Goal: Task Accomplishment & Management: Use online tool/utility

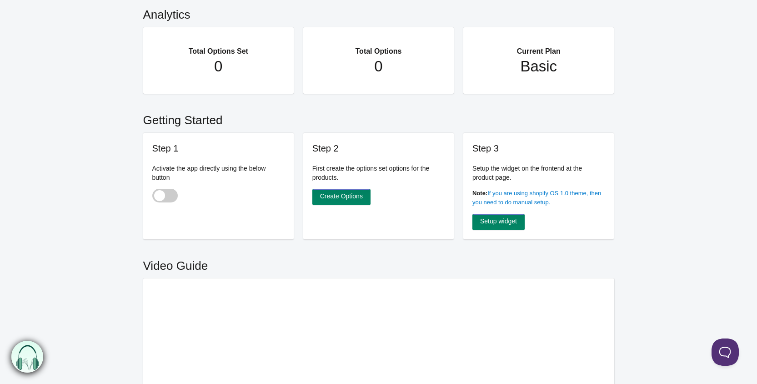
scroll to position [91, 0]
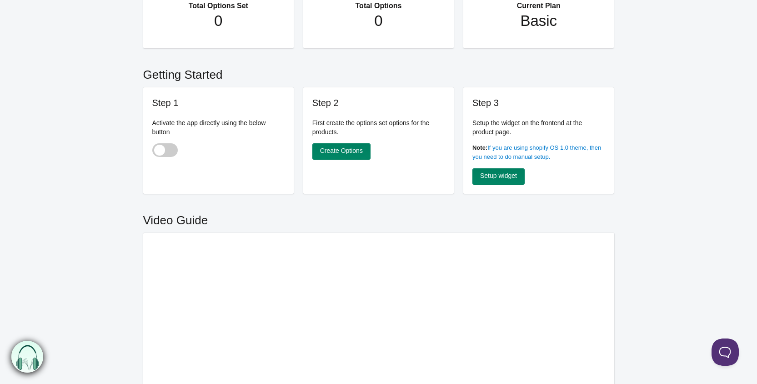
click at [171, 150] on span at bounding box center [164, 150] width 25 height 14
click at [153, 150] on input "checkbox" at bounding box center [152, 150] width 1 height 1
checkbox input "true"
click at [343, 150] on link "Create Options" at bounding box center [341, 151] width 58 height 16
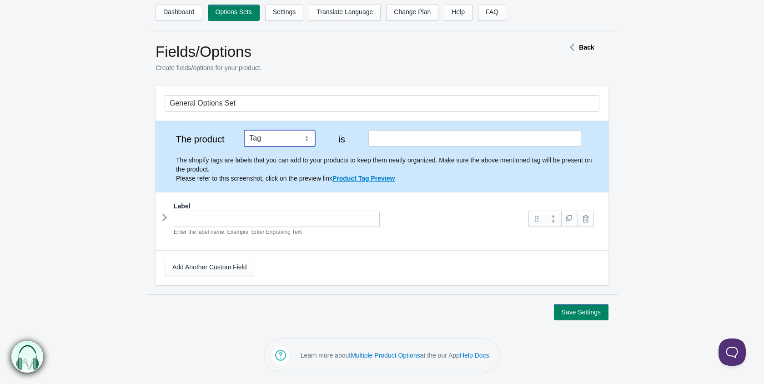
click at [307, 138] on select "Tag Vendor Type URL Handle All Products" at bounding box center [279, 138] width 71 height 16
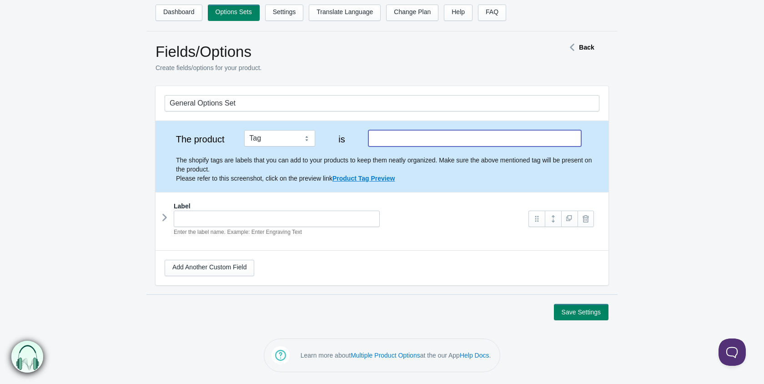
click at [385, 139] on input "text" at bounding box center [474, 138] width 213 height 16
click at [382, 138] on input "Ferules" at bounding box center [474, 138] width 213 height 16
type input "Ferrules"
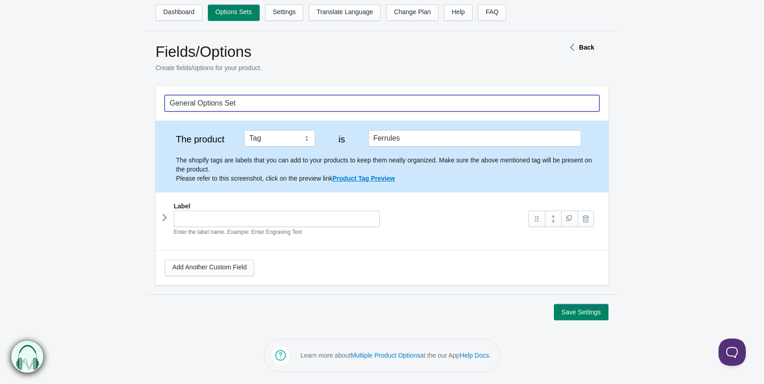
click at [205, 106] on input "General Options Set" at bounding box center [382, 103] width 435 height 16
click at [31, 171] on form "General Options Set The product Tag Vendor Type URL Handle All Products is Ferr…" at bounding box center [382, 203] width 764 height 234
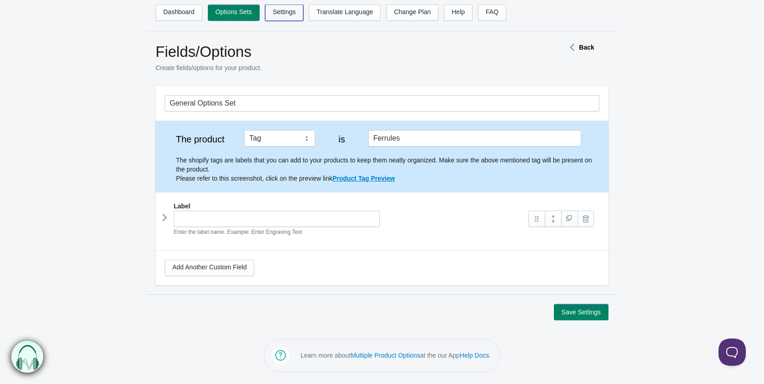
click at [279, 11] on link "Settings" at bounding box center [284, 13] width 39 height 16
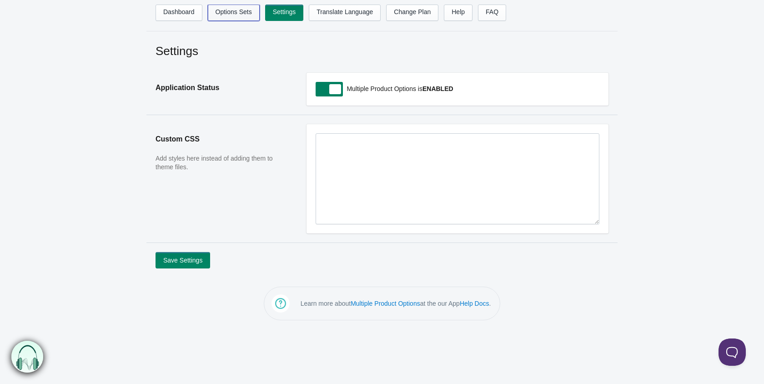
click at [232, 13] on link "Options Sets" at bounding box center [234, 13] width 52 height 16
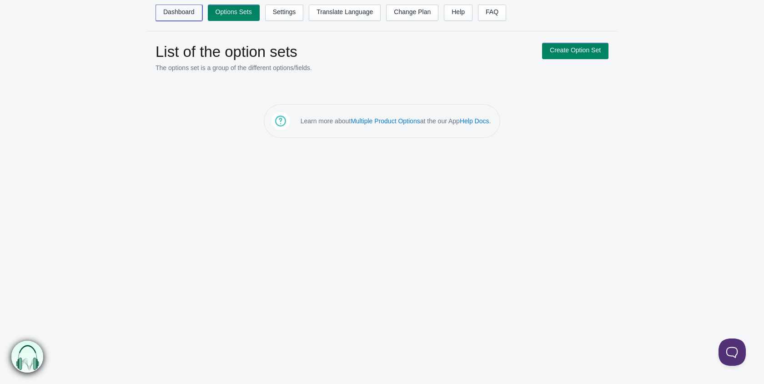
click at [175, 12] on link "Dashboard" at bounding box center [178, 13] width 47 height 16
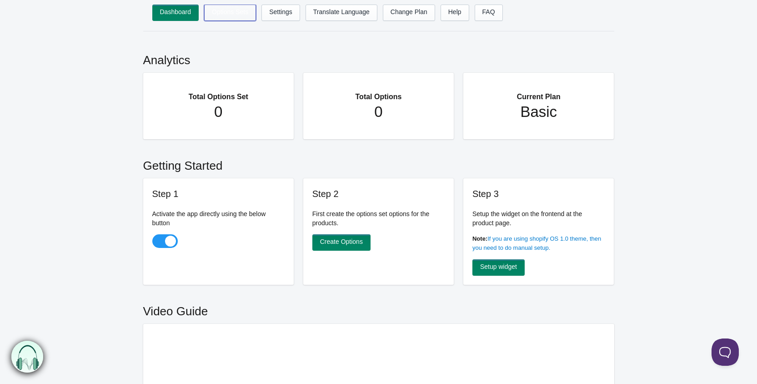
click at [229, 11] on link "Options Sets" at bounding box center [230, 13] width 52 height 16
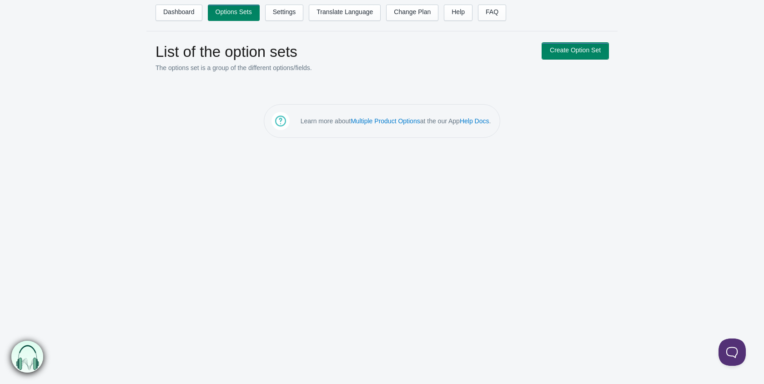
click at [574, 48] on link "Create Option Set" at bounding box center [575, 51] width 66 height 16
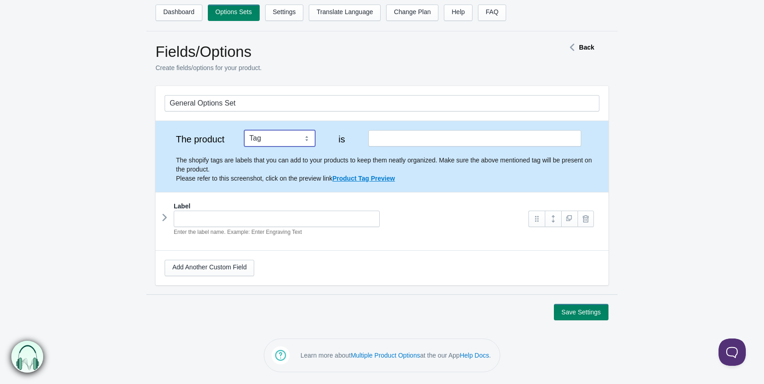
click at [307, 137] on select "Tag Vendor Type URL Handle All Products" at bounding box center [279, 138] width 71 height 16
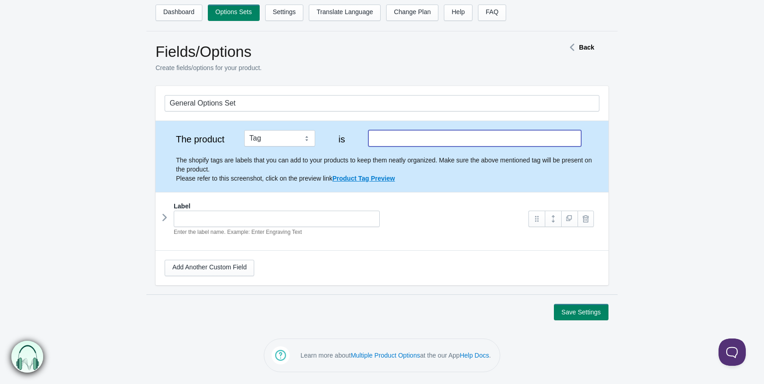
click at [398, 137] on input "text" at bounding box center [474, 138] width 213 height 16
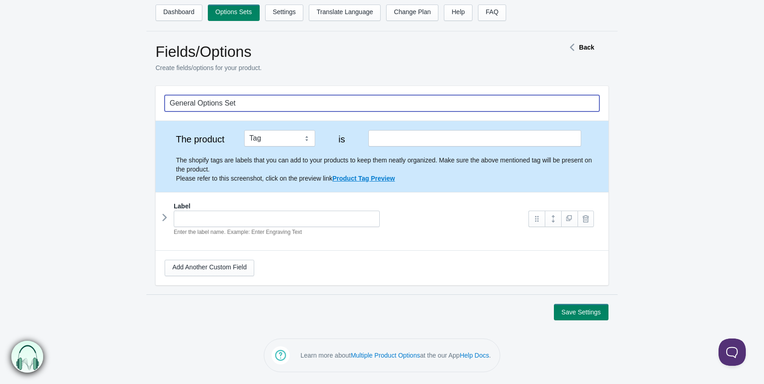
click at [245, 107] on input "General Options Set" at bounding box center [382, 103] width 435 height 16
type input "G"
type input "Ferrules"
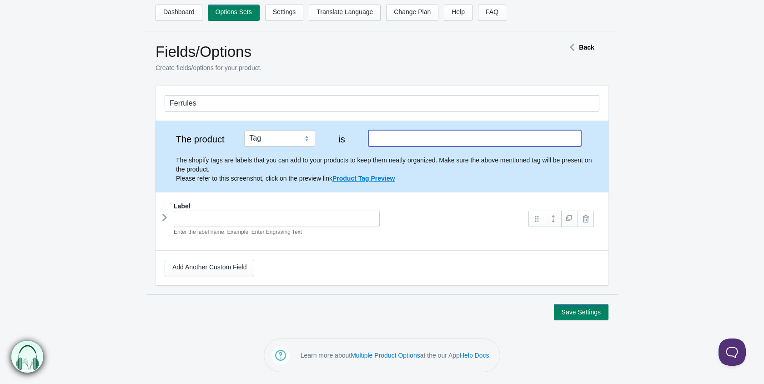
click at [387, 141] on input "text" at bounding box center [474, 138] width 213 height 16
type input "Ferrules"
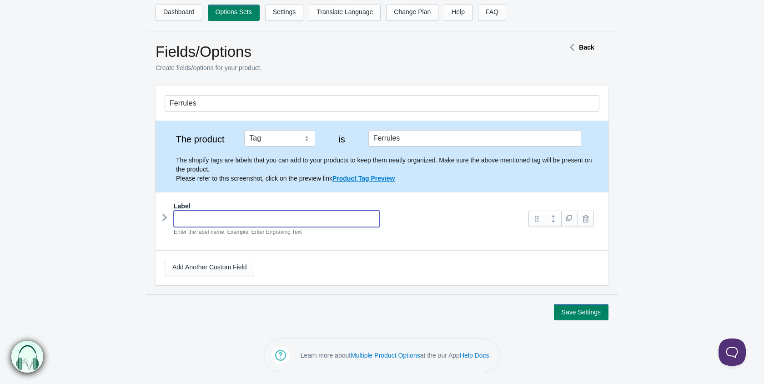
click at [193, 219] on input "text" at bounding box center [277, 218] width 206 height 16
type input "Black - Integral"
click at [200, 264] on link "Add Another Custom Field" at bounding box center [210, 268] width 90 height 16
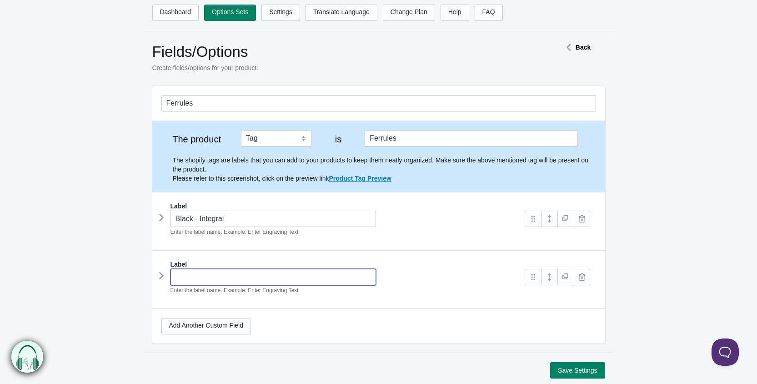
click at [184, 272] on input "text" at bounding box center [273, 277] width 206 height 16
type input "Imitation Ivory"
click at [190, 324] on link "Add Another Custom Field" at bounding box center [206, 326] width 90 height 16
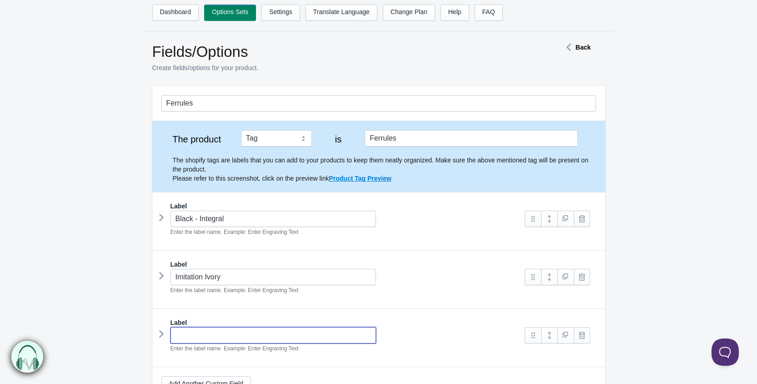
click at [189, 335] on input "text" at bounding box center [273, 335] width 206 height 16
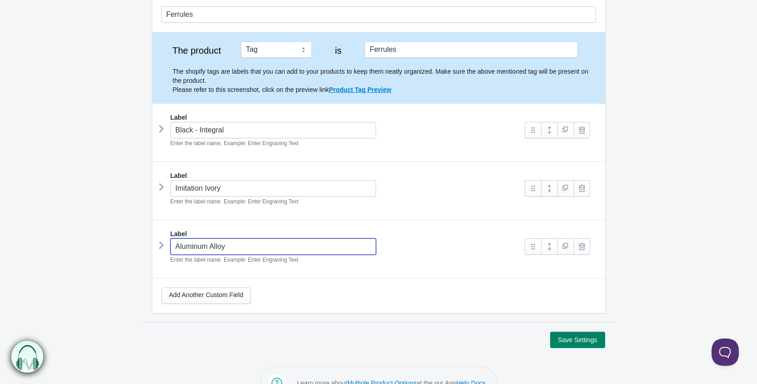
scroll to position [91, 0]
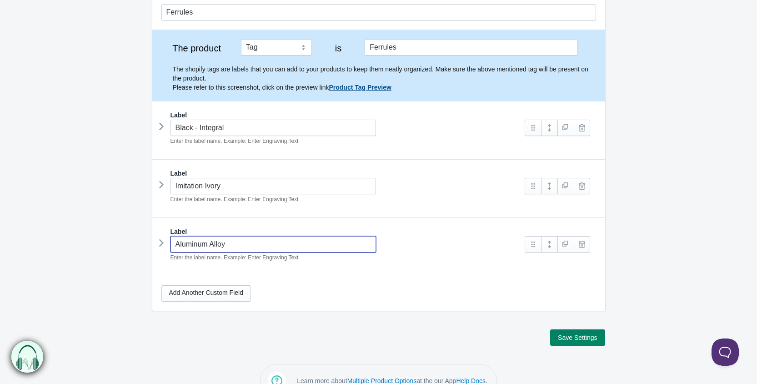
type input "Aluminum Alloy"
click at [379, 89] on link "Product Tag Preview" at bounding box center [360, 87] width 62 height 7
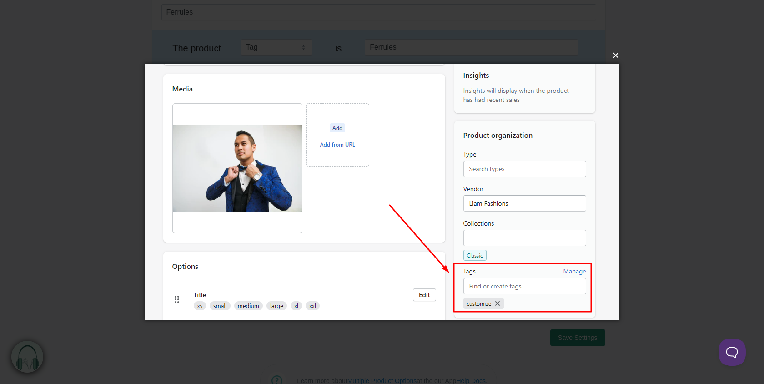
click at [618, 55] on button "×" at bounding box center [384, 55] width 475 height 20
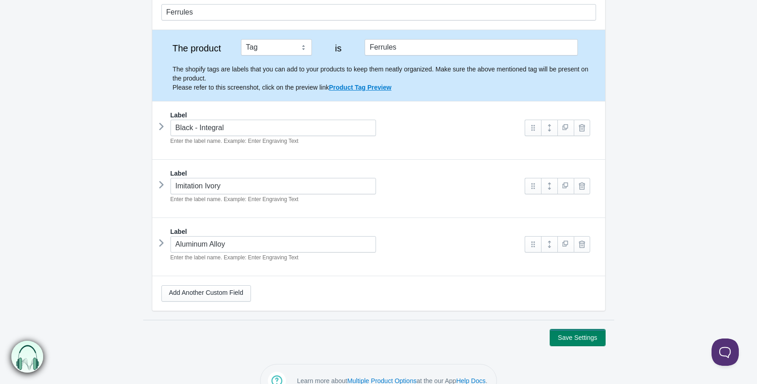
click at [578, 334] on button "Save Settings" at bounding box center [577, 337] width 55 height 16
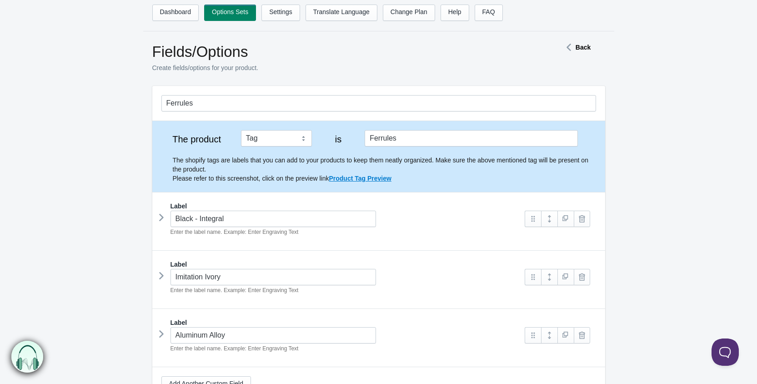
click at [161, 219] on icon at bounding box center [161, 217] width 0 height 14
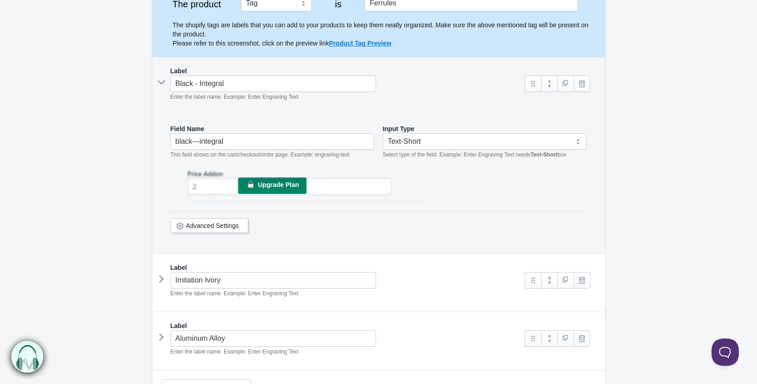
scroll to position [136, 0]
click at [206, 224] on link "Advanced Settings" at bounding box center [212, 223] width 53 height 7
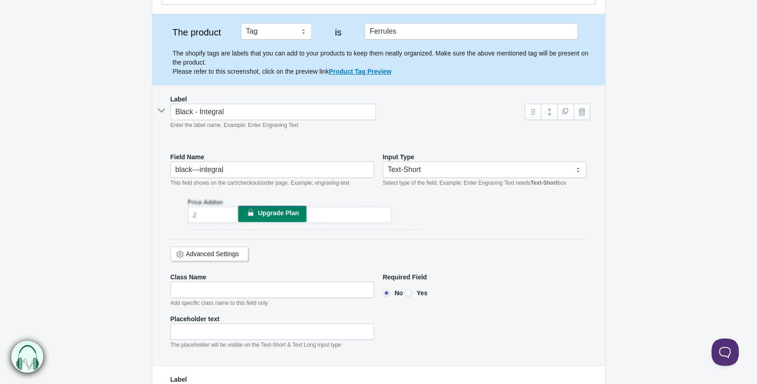
scroll to position [91, 0]
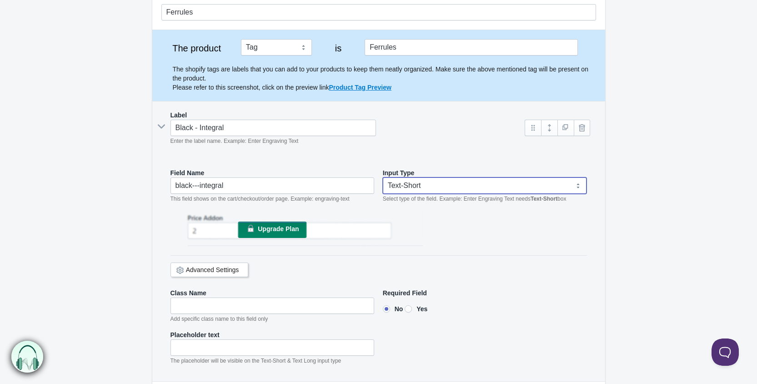
click at [578, 184] on select "Text-Short Text-Long Radio button Drop-down select Image Checkbox Datepicker" at bounding box center [485, 185] width 204 height 16
select select "6"
click at [383, 177] on select "Text-Short Text-Long Radio button Drop-down select Image Checkbox Datepicker" at bounding box center [485, 185] width 204 height 16
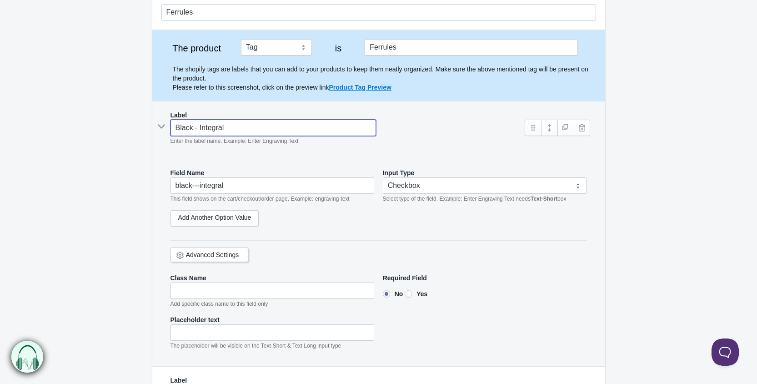
drag, startPoint x: 234, startPoint y: 126, endPoint x: 156, endPoint y: 131, distance: 77.4
click at [156, 131] on div "Label Black - Integral Enter the label name. Example: Enter Engraving Text" at bounding box center [378, 233] width 453 height 265
type input "F"
type input "f"
type input "Fe"
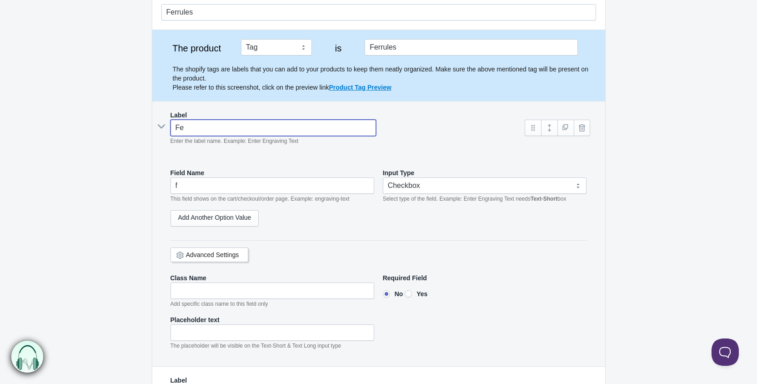
type input "fe"
type input "Fer"
type input "fer"
type input "Ferr"
type input "ferr"
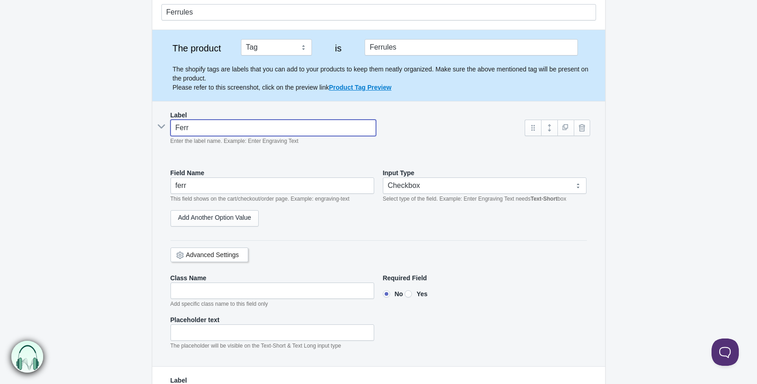
type input "Ferru"
type input "ferru"
type input "Ferrul"
type input "ferrul"
type input "Ferrule"
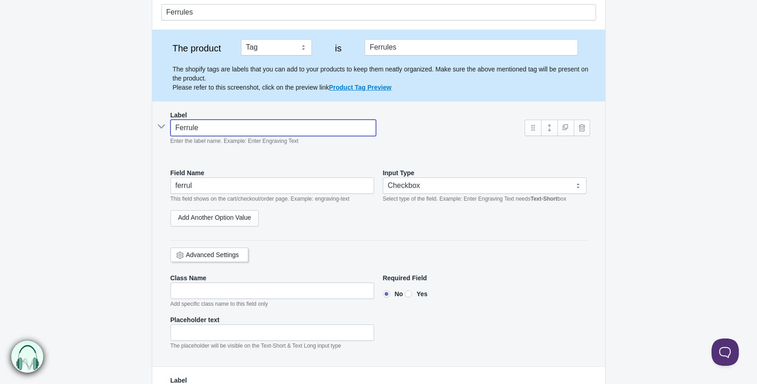
type input "ferrule"
type input "Ferrules"
type input "ferrules"
click at [198, 219] on link "Add Another Option Value" at bounding box center [214, 218] width 89 height 16
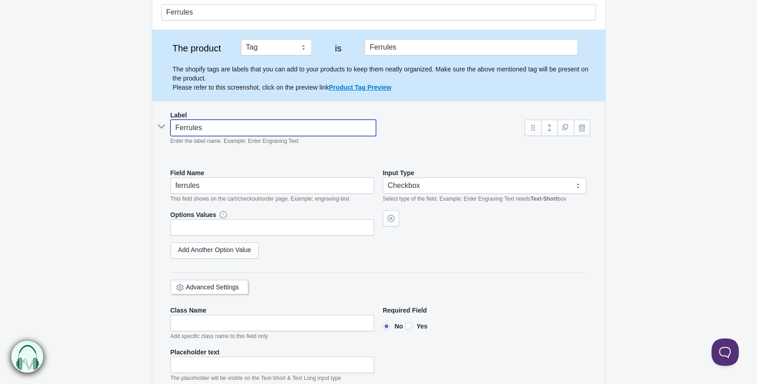
type input "Ferrules"
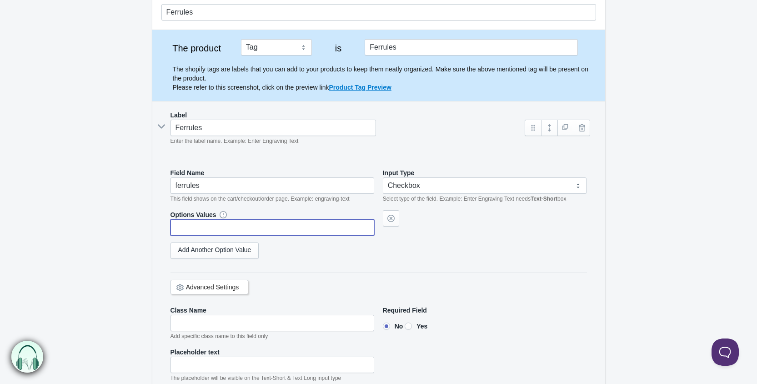
click at [198, 219] on input "text" at bounding box center [272, 227] width 204 height 16
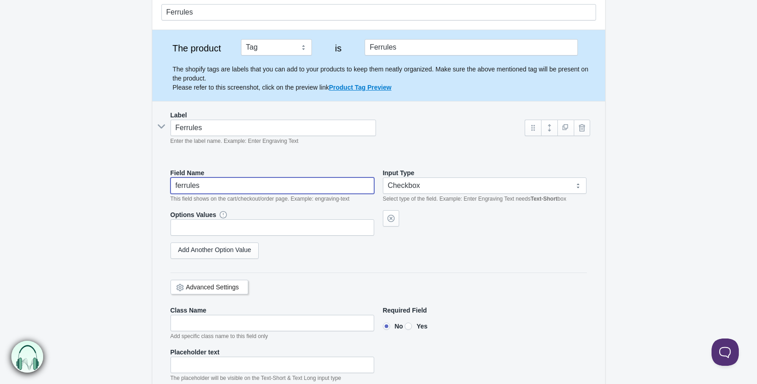
drag, startPoint x: 210, startPoint y: 185, endPoint x: 169, endPoint y: 182, distance: 41.5
click at [169, 182] on div "Field Name ferrules This field shows on the cart/checkout/order page. Example: …" at bounding box center [378, 278] width 435 height 239
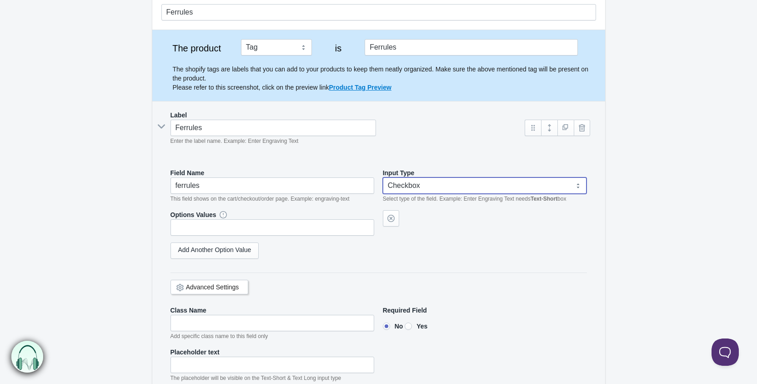
click at [578, 187] on select "Text-Short Text-Long Radio button Drop-down select Image Checkbox Datepicker" at bounding box center [485, 185] width 204 height 16
select select "4"
click at [383, 177] on select "Text-Short Text-Long Radio button Drop-down select Image Checkbox Datepicker" at bounding box center [485, 185] width 204 height 16
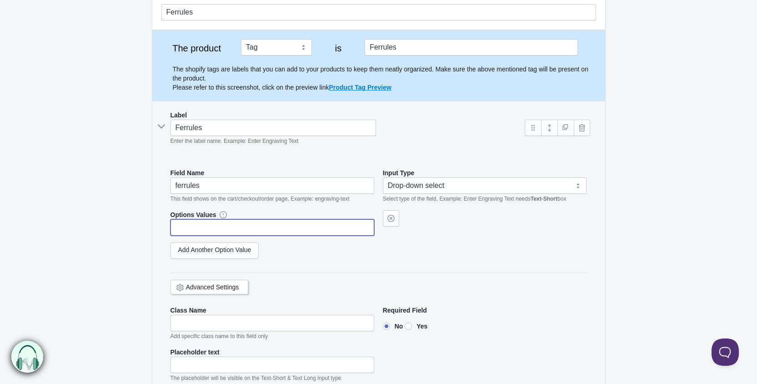
click at [181, 222] on input "text" at bounding box center [272, 227] width 204 height 16
click at [197, 251] on link "Add Another Option Value" at bounding box center [214, 250] width 89 height 16
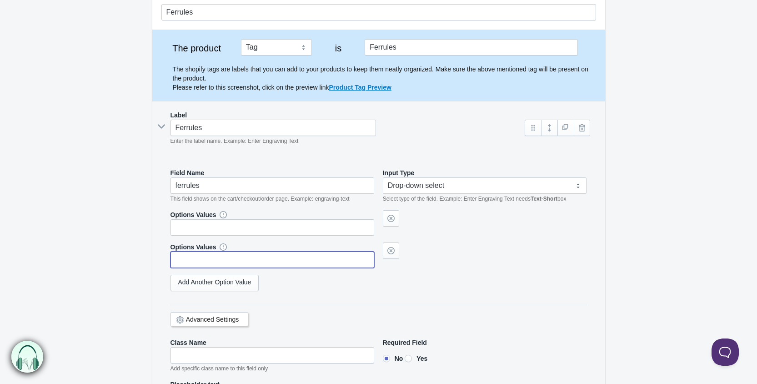
click at [190, 255] on input "text" at bounding box center [272, 259] width 204 height 16
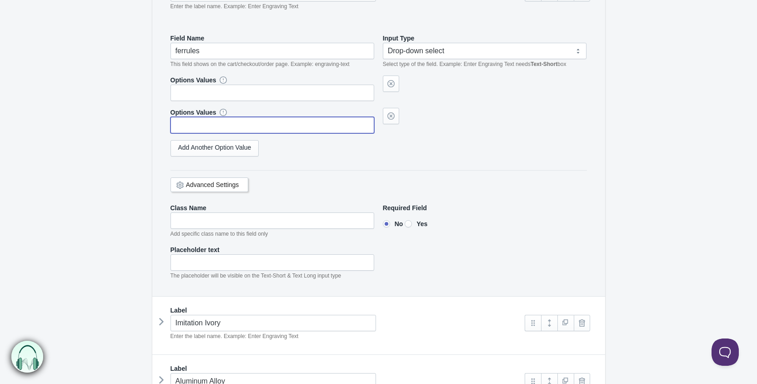
scroll to position [227, 0]
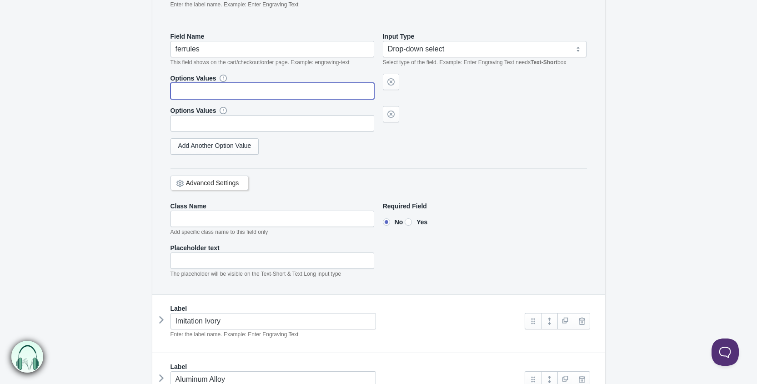
click at [193, 86] on input "text" at bounding box center [272, 91] width 204 height 16
type input "black - integral"
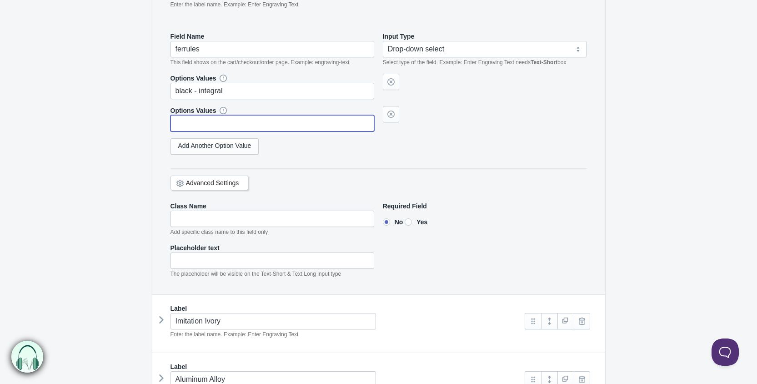
click at [190, 125] on input "text" at bounding box center [272, 123] width 204 height 16
click at [180, 183] on icon at bounding box center [180, 183] width 0 height 0
click at [202, 180] on link "Advanced Settings" at bounding box center [212, 182] width 53 height 7
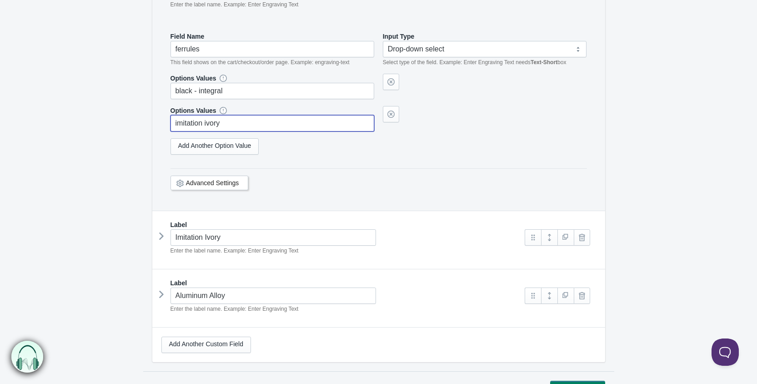
click at [202, 180] on link "Advanced Settings" at bounding box center [212, 182] width 53 height 7
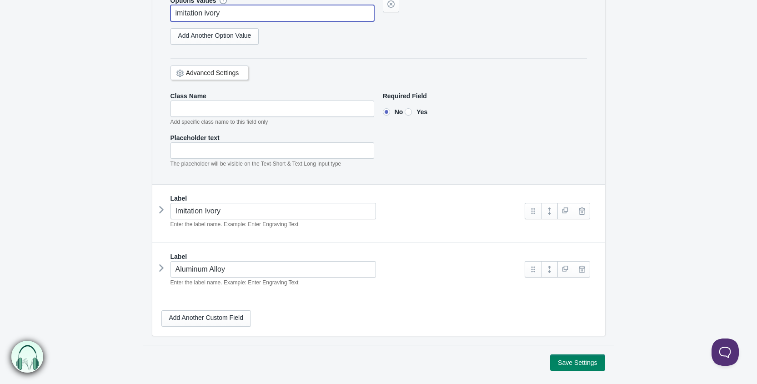
scroll to position [382, 0]
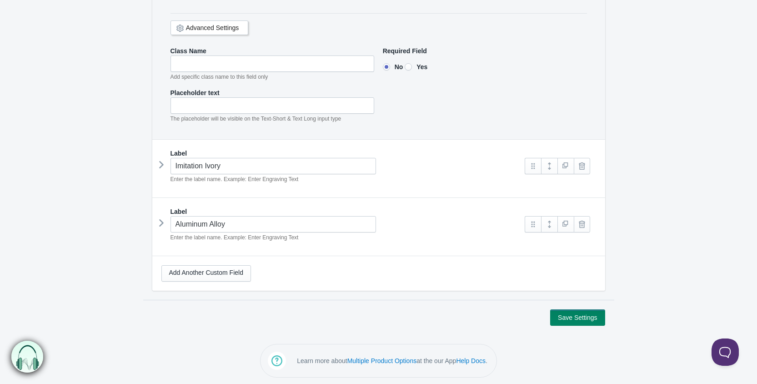
type input "imitation ivory"
drag, startPoint x: 235, startPoint y: 167, endPoint x: 149, endPoint y: 170, distance: 86.4
click at [149, 170] on section "Ferrules The product Tag Vendor Type URL Handle All Products is" at bounding box center [378, 2] width 471 height 596
type input "Rings"
drag, startPoint x: 229, startPoint y: 220, endPoint x: 172, endPoint y: 222, distance: 56.9
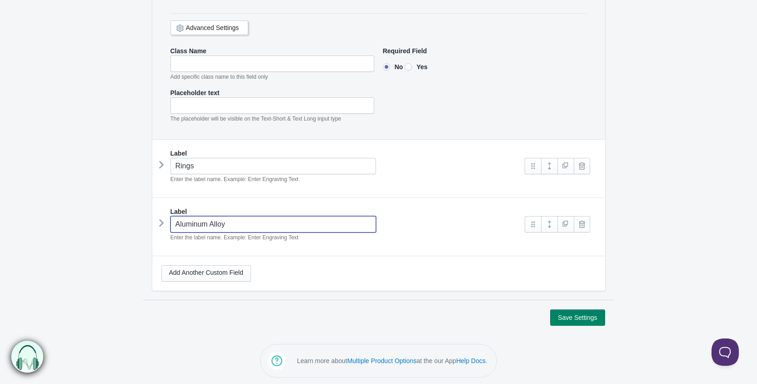
click at [172, 222] on input "Aluminum Alloy" at bounding box center [273, 224] width 206 height 16
type input "Tuning Slides"
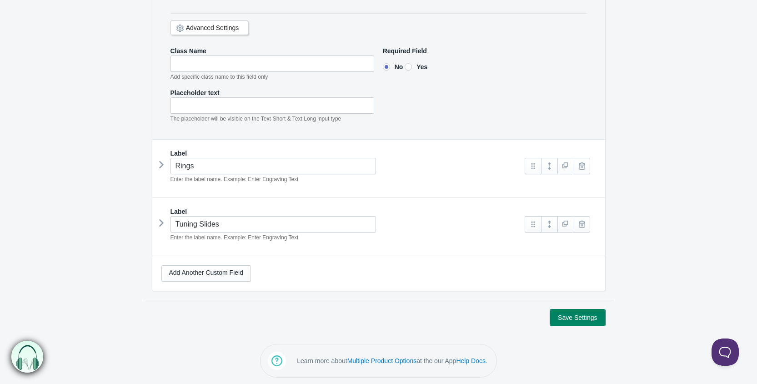
click at [565, 315] on button "Save Settings" at bounding box center [577, 317] width 55 height 16
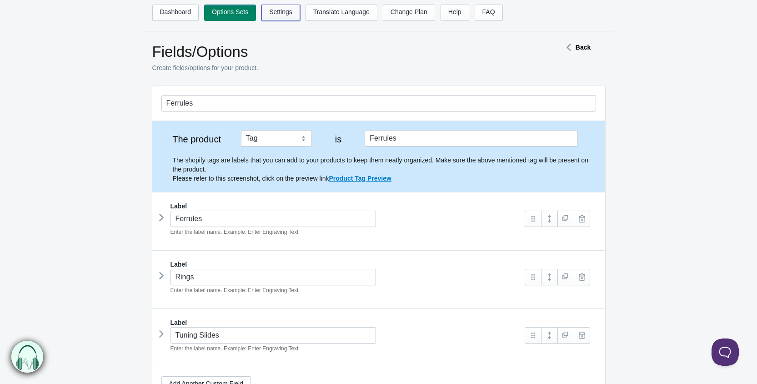
click at [274, 14] on link "Settings" at bounding box center [280, 13] width 39 height 16
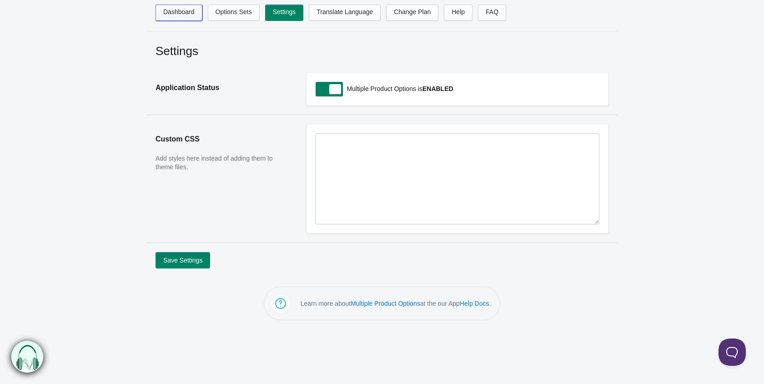
click at [176, 15] on link "Dashboard" at bounding box center [178, 13] width 47 height 16
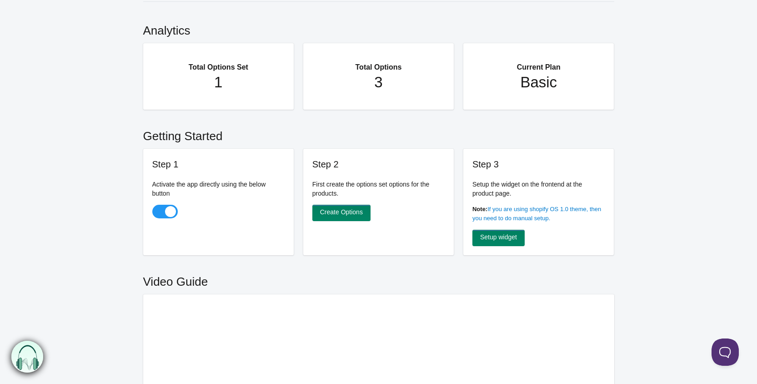
scroll to position [45, 0]
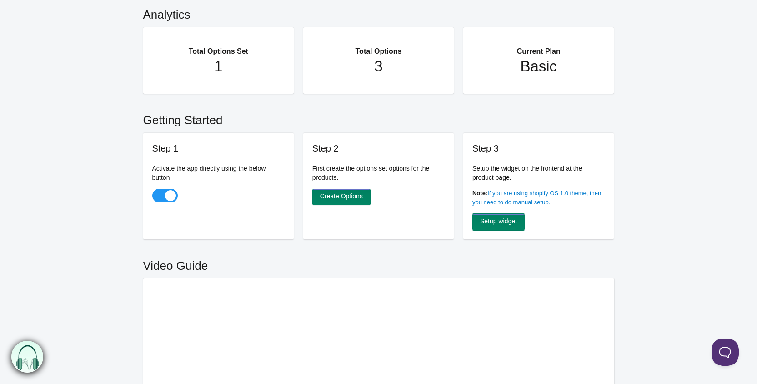
click at [501, 220] on link "Setup widget" at bounding box center [498, 222] width 52 height 16
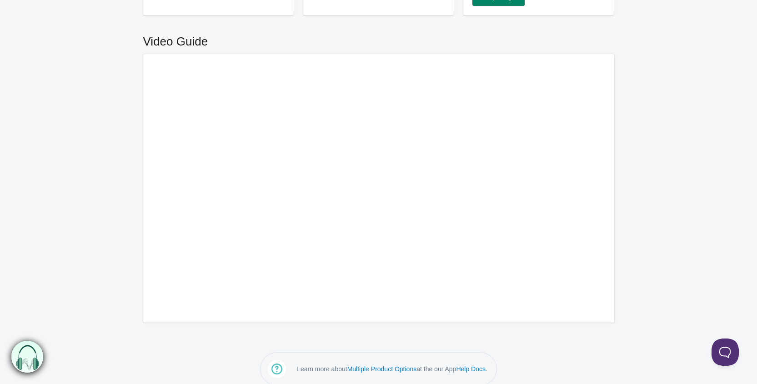
scroll to position [273, 0]
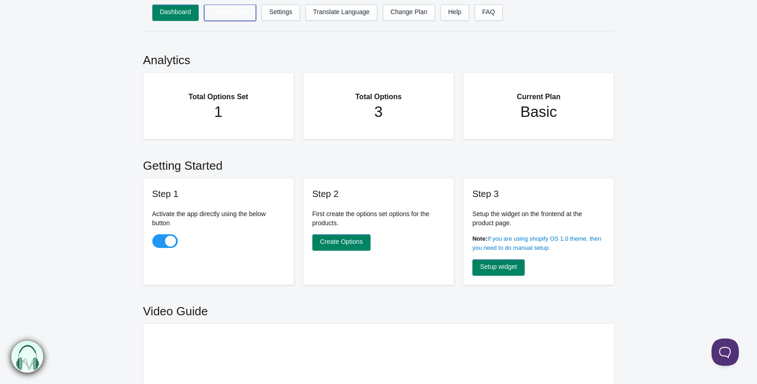
click at [231, 10] on link "Options Sets" at bounding box center [230, 13] width 52 height 16
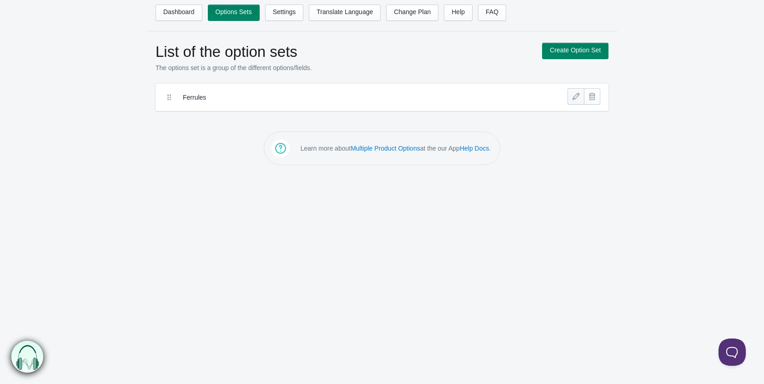
click at [572, 96] on link at bounding box center [575, 96] width 16 height 16
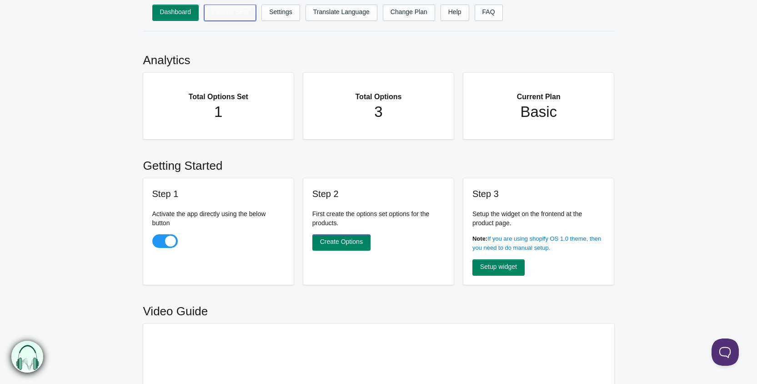
click at [225, 9] on link "Options Sets" at bounding box center [230, 13] width 52 height 16
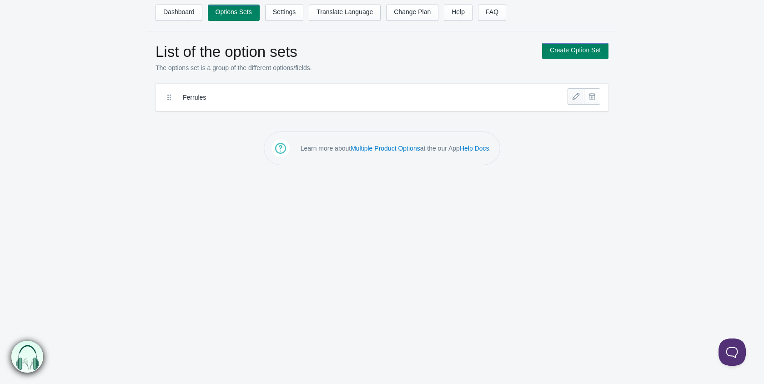
click at [572, 94] on link at bounding box center [575, 96] width 16 height 16
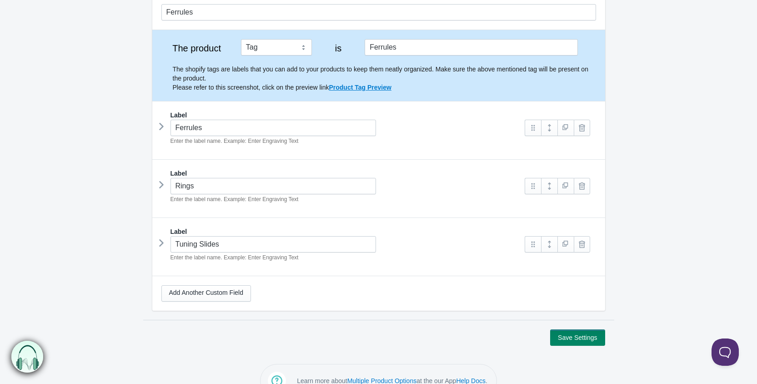
scroll to position [45, 0]
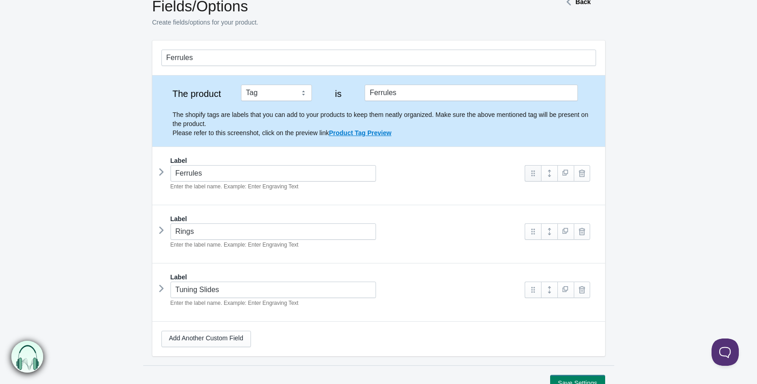
click at [531, 176] on link at bounding box center [533, 173] width 16 height 16
click at [534, 173] on link at bounding box center [533, 173] width 16 height 16
click at [566, 171] on link at bounding box center [565, 173] width 16 height 16
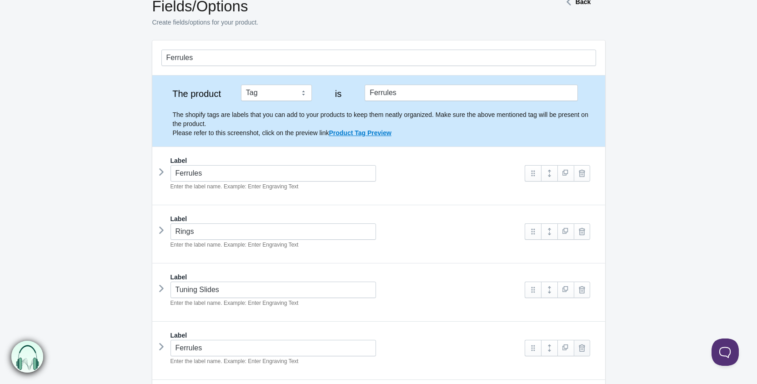
click at [581, 345] on link at bounding box center [582, 348] width 16 height 16
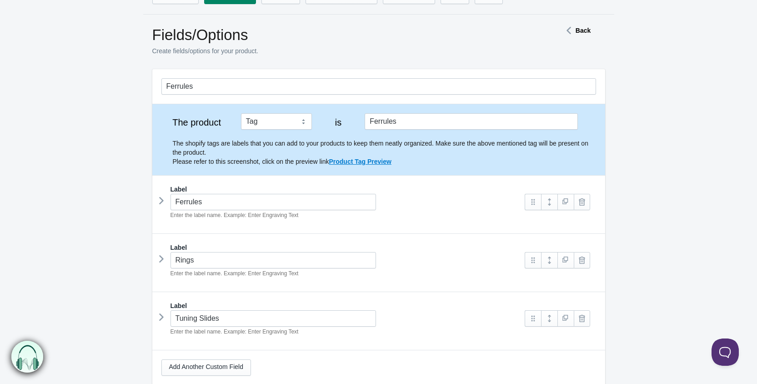
scroll to position [0, 0]
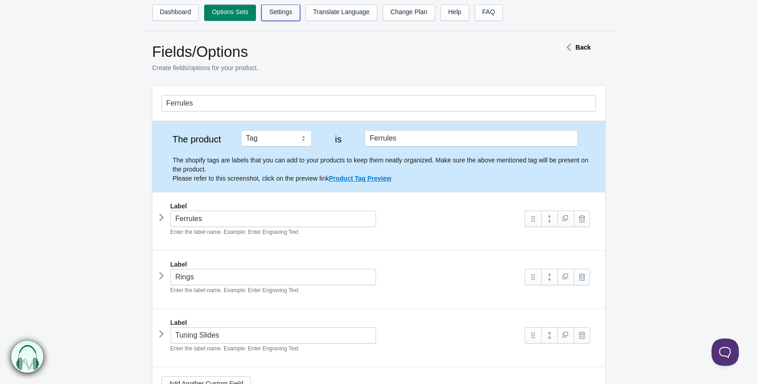
click at [277, 10] on link "Settings" at bounding box center [280, 13] width 39 height 16
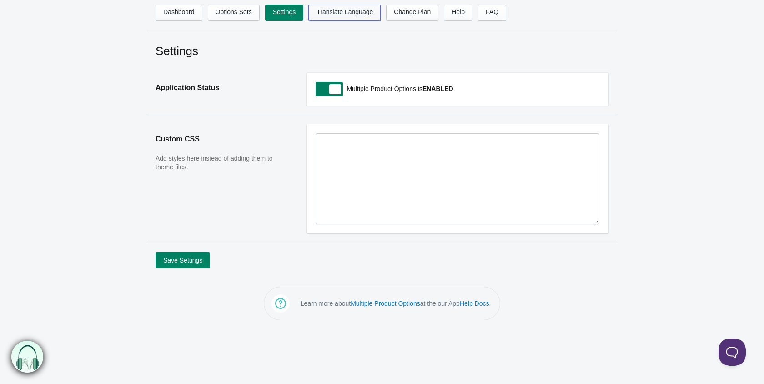
click at [345, 10] on link "Translate Language" at bounding box center [345, 13] width 72 height 16
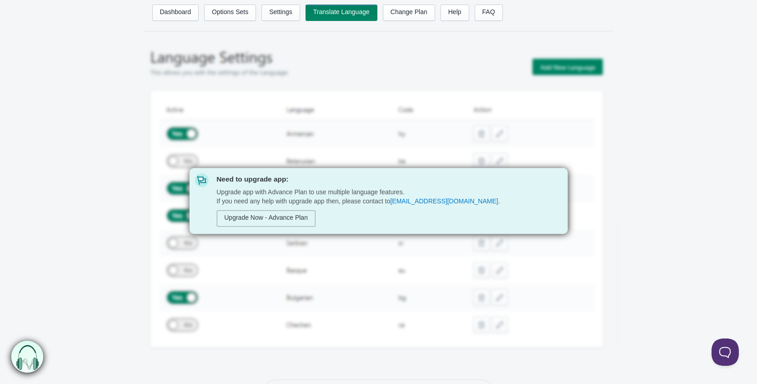
click at [97, 181] on div "Need to upgrade app: Upgrade app with Advance Plan to use multiple language fea…" at bounding box center [378, 202] width 757 height 318
click at [183, 12] on link "Dashboard" at bounding box center [175, 13] width 47 height 16
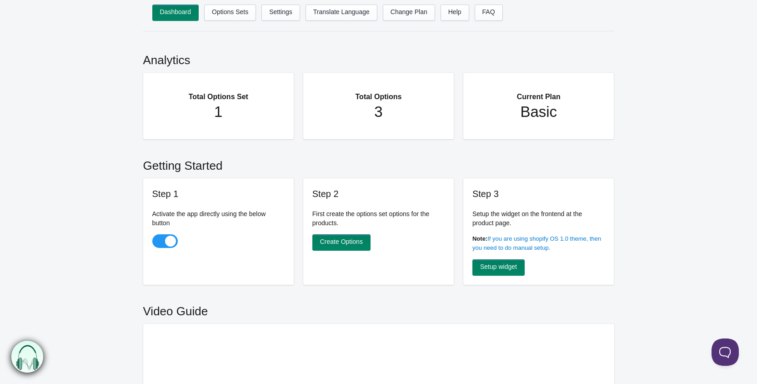
click at [231, 103] on h1 "1" at bounding box center [218, 112] width 115 height 18
click at [229, 95] on h2 "Total Options Set" at bounding box center [218, 92] width 115 height 21
click at [412, 106] on h1 "3" at bounding box center [378, 112] width 115 height 18
click at [353, 90] on h2 "Total Options" at bounding box center [378, 92] width 115 height 21
click at [573, 115] on h1 "Basic" at bounding box center [538, 112] width 115 height 18
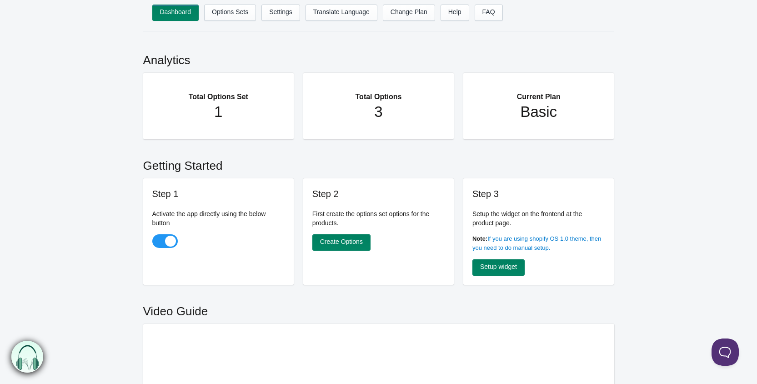
click at [543, 110] on h1 "Basic" at bounding box center [538, 112] width 115 height 18
click at [327, 242] on link "Create Options" at bounding box center [341, 242] width 58 height 16
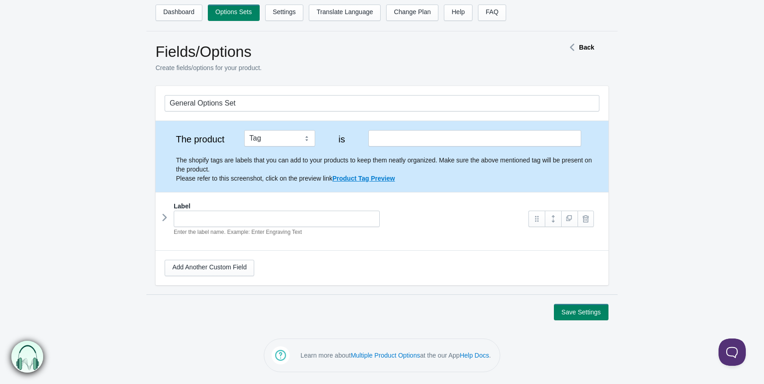
click at [588, 44] on strong "Back" at bounding box center [586, 47] width 15 height 7
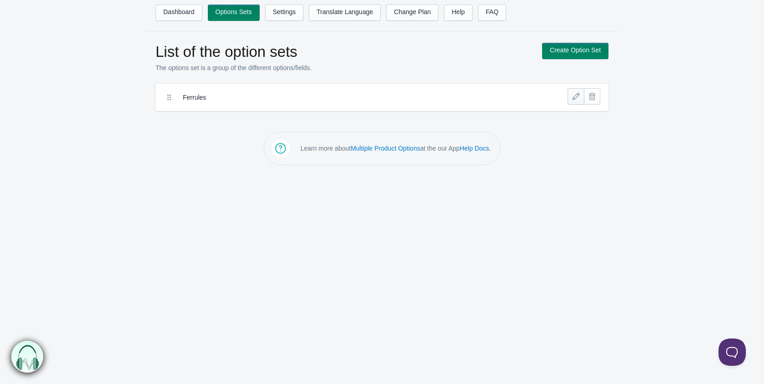
click at [576, 96] on link at bounding box center [575, 96] width 16 height 16
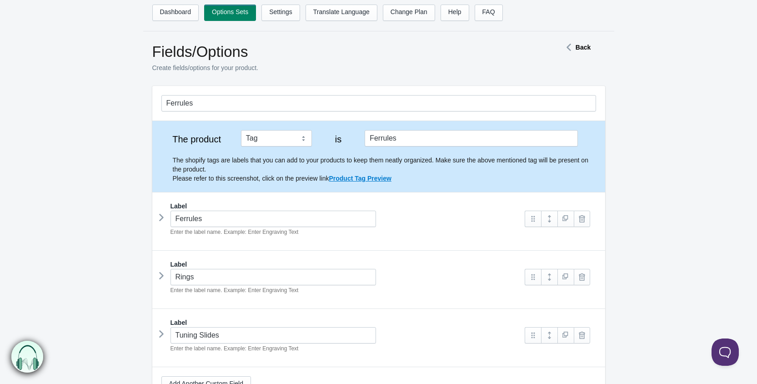
click at [161, 219] on icon at bounding box center [161, 217] width 0 height 14
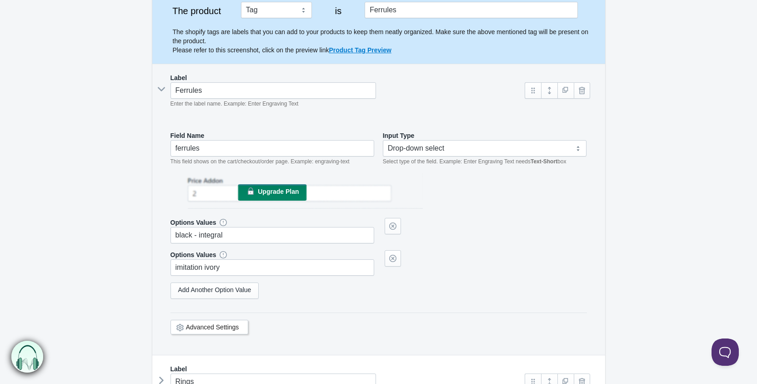
scroll to position [136, 0]
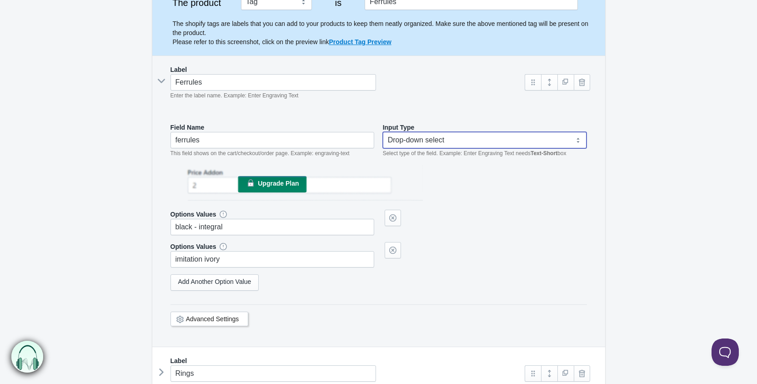
click at [577, 141] on select "Text-Short Text-Long Radio button Drop-down select Image Checkbox Datepicker" at bounding box center [485, 140] width 204 height 16
select select "3"
click at [383, 132] on select "Text-Short Text-Long Radio button Drop-down select Image Checkbox Datepicker" at bounding box center [485, 140] width 204 height 16
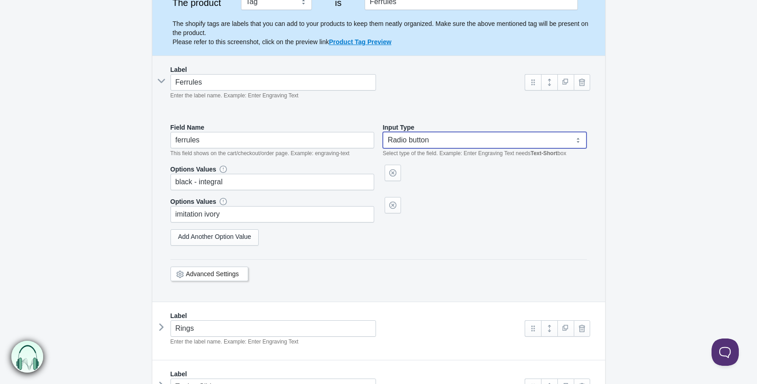
scroll to position [182, 0]
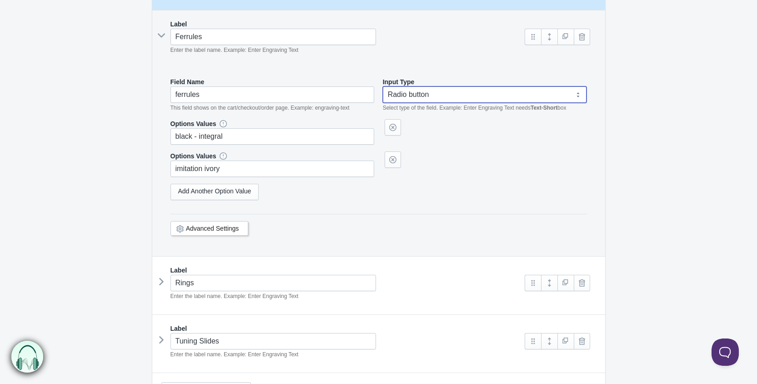
click at [235, 225] on link "Advanced Settings" at bounding box center [212, 228] width 53 height 7
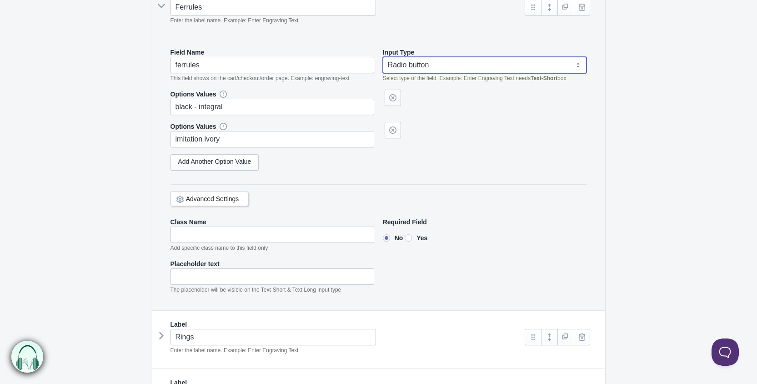
scroll to position [227, 0]
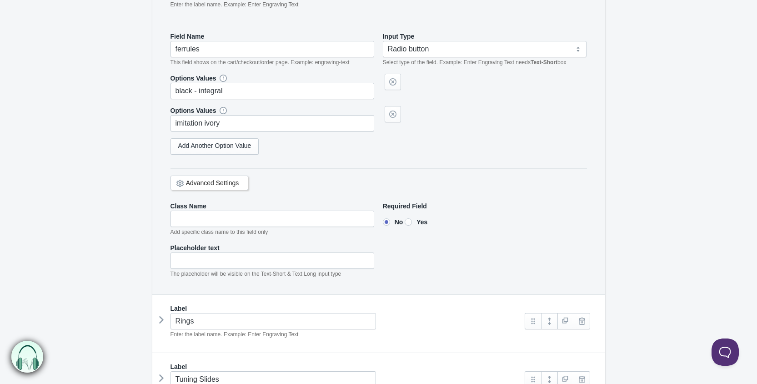
click at [412, 222] on input"] "Yes" at bounding box center [408, 221] width 7 height 7
radio input"] "true"
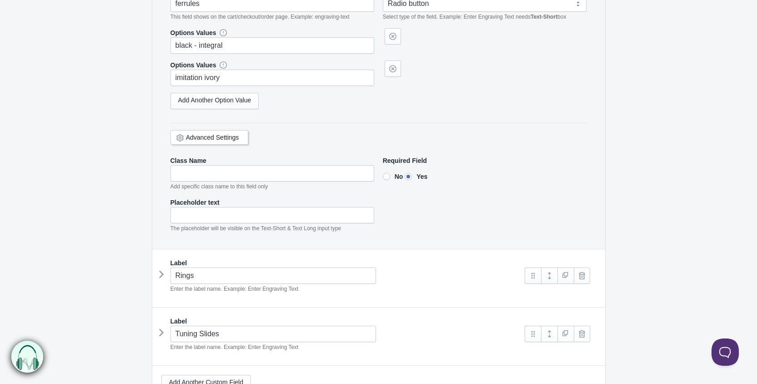
scroll to position [318, 0]
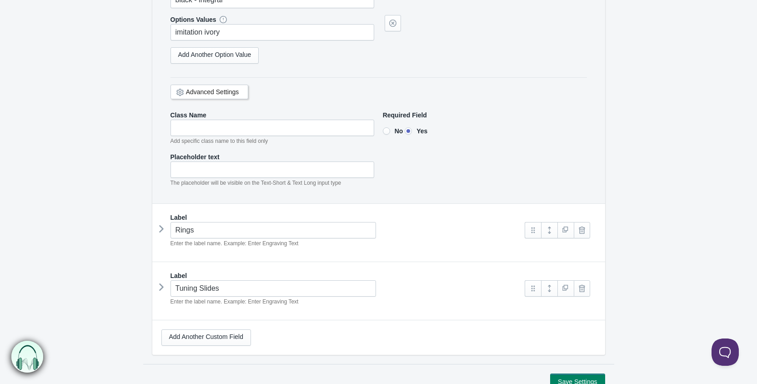
click at [161, 229] on icon at bounding box center [161, 229] width 0 height 14
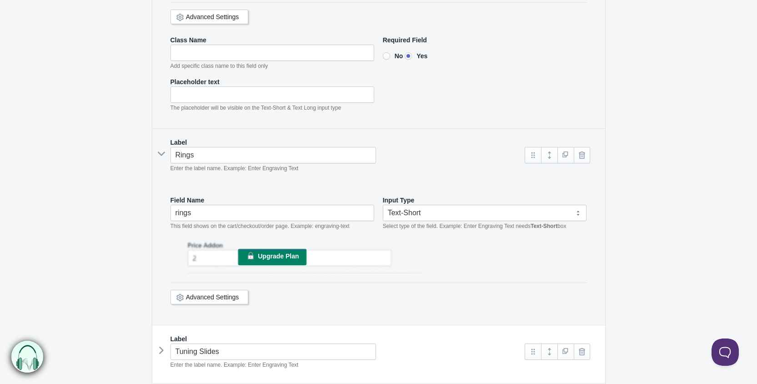
scroll to position [409, 0]
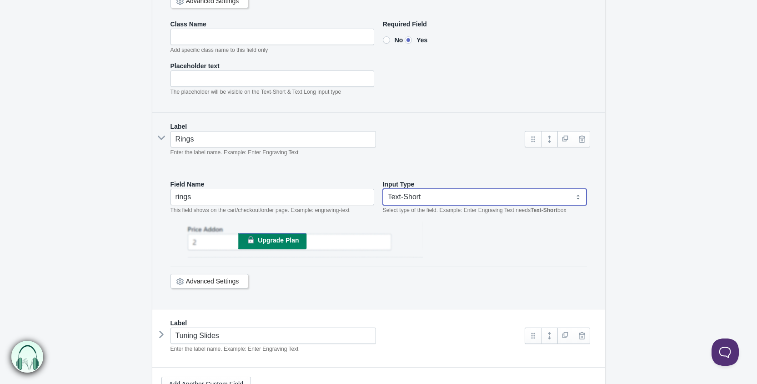
click at [579, 197] on select "Text-Short Text-Long Radio button Drop-down select Image Checkbox Datepicker" at bounding box center [485, 197] width 204 height 16
select select "3"
click at [383, 189] on select "Text-Short Text-Long Radio button Drop-down select Image Checkbox Datepicker" at bounding box center [485, 197] width 204 height 16
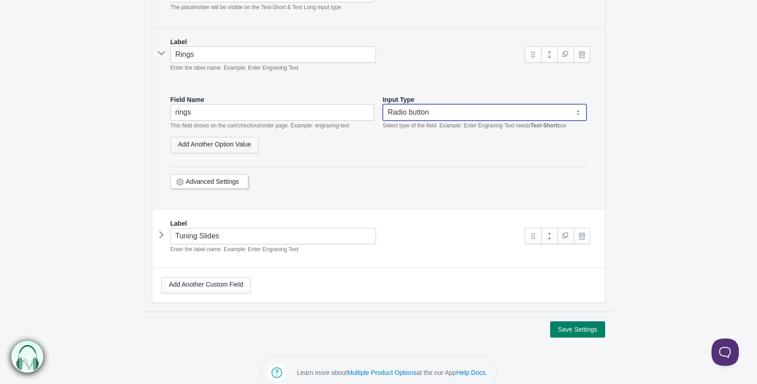
scroll to position [505, 0]
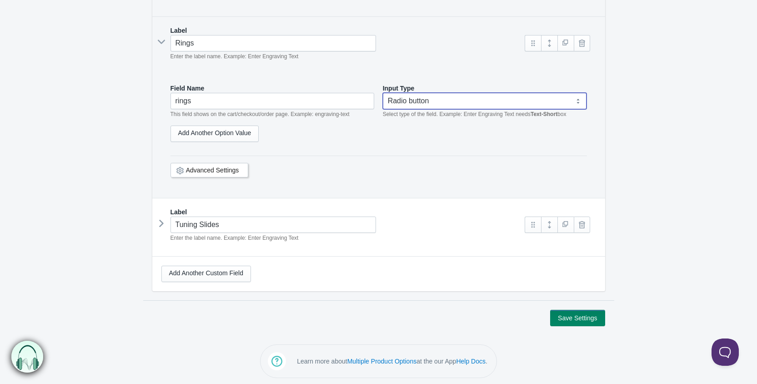
click at [161, 221] on icon at bounding box center [161, 223] width 0 height 14
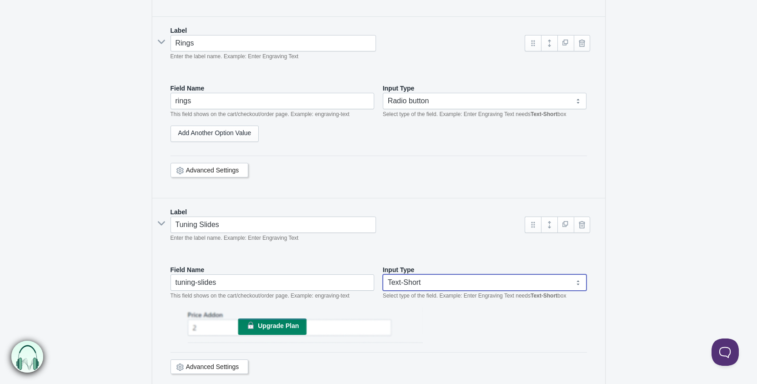
click at [576, 280] on select "Text-Short Text-Long Radio button Drop-down select Image Checkbox Datepicker" at bounding box center [485, 282] width 204 height 16
select select "3"
click at [383, 274] on select "Text-Short Text-Long Radio button Drop-down select Image Checkbox Datepicker" at bounding box center [485, 282] width 204 height 16
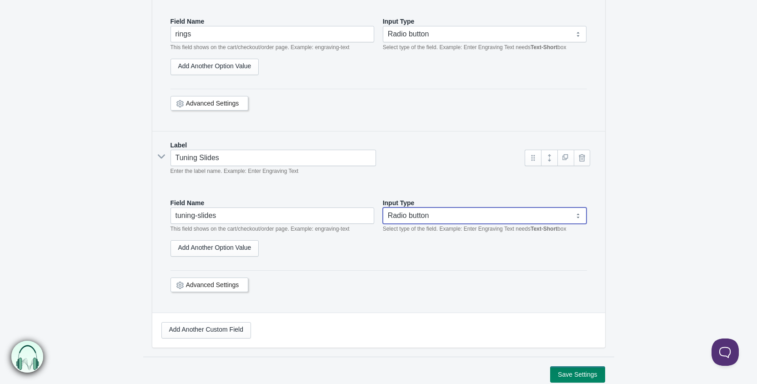
scroll to position [596, 0]
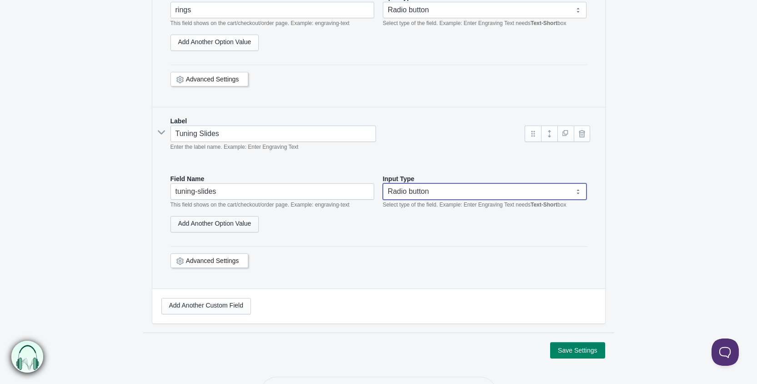
click at [223, 224] on link "Add Another Option Value" at bounding box center [214, 224] width 89 height 16
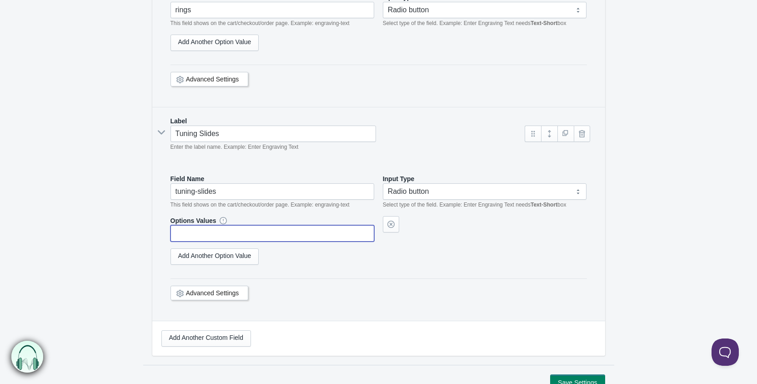
click at [200, 229] on input "text" at bounding box center [272, 233] width 204 height 16
click at [217, 254] on link "Add Another Option Value" at bounding box center [214, 256] width 89 height 16
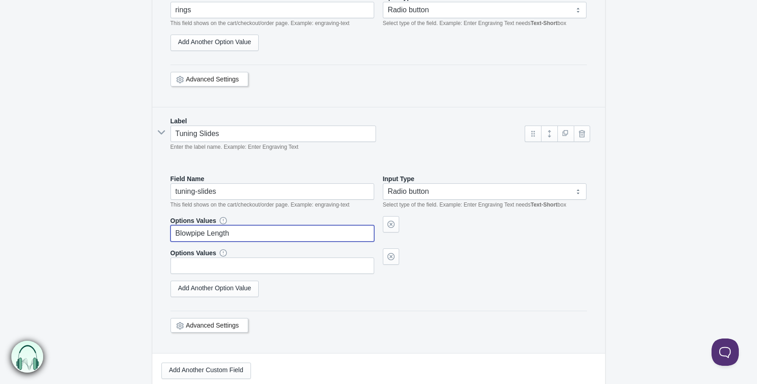
click at [214, 324] on link "Advanced Settings" at bounding box center [212, 324] width 53 height 7
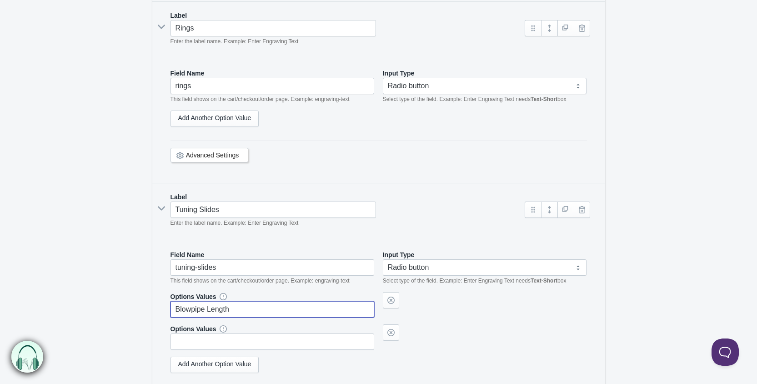
scroll to position [505, 0]
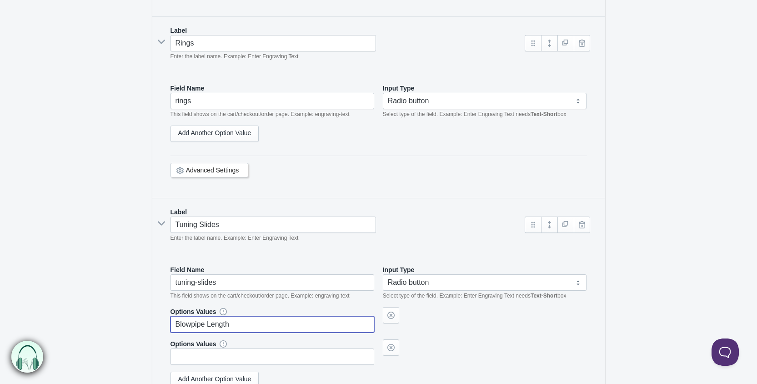
click at [216, 166] on link "Advanced Settings" at bounding box center [212, 169] width 53 height 7
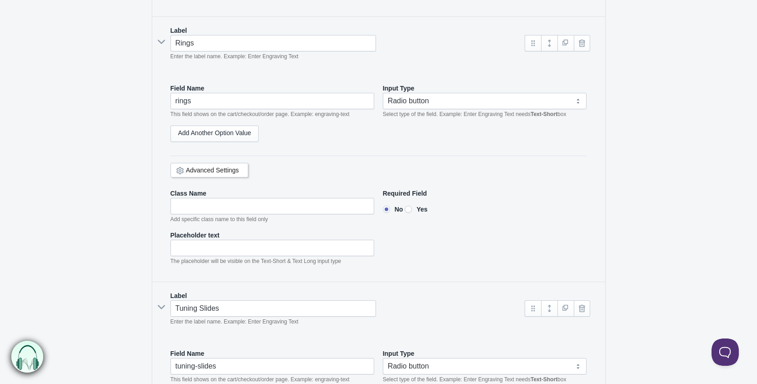
type input "Blowpipe Length"
click at [412, 208] on input"] "Yes" at bounding box center [408, 208] width 7 height 7
radio input"] "true"
click at [191, 127] on link "Add Another Option Value" at bounding box center [214, 133] width 89 height 16
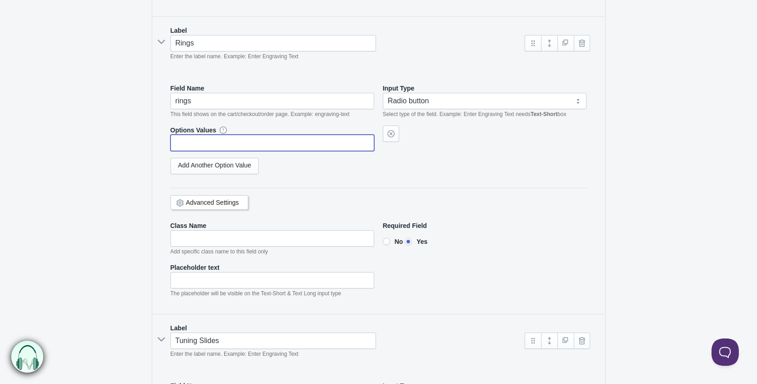
click at [188, 135] on input "text" at bounding box center [272, 143] width 204 height 16
click at [217, 199] on link "Advanced Settings" at bounding box center [212, 202] width 53 height 7
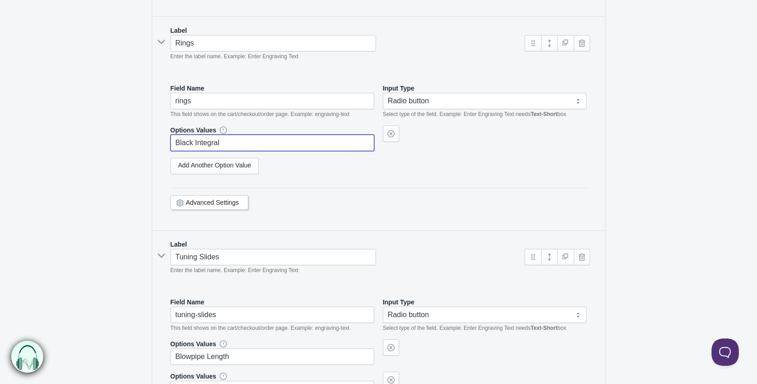
click at [201, 199] on link "Advanced Settings" at bounding box center [212, 202] width 53 height 7
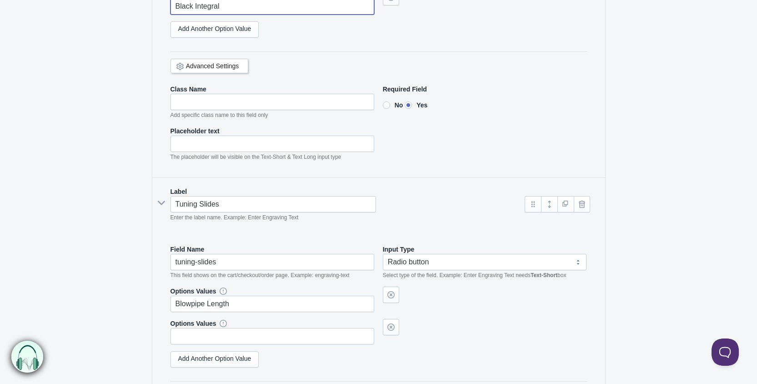
scroll to position [687, 0]
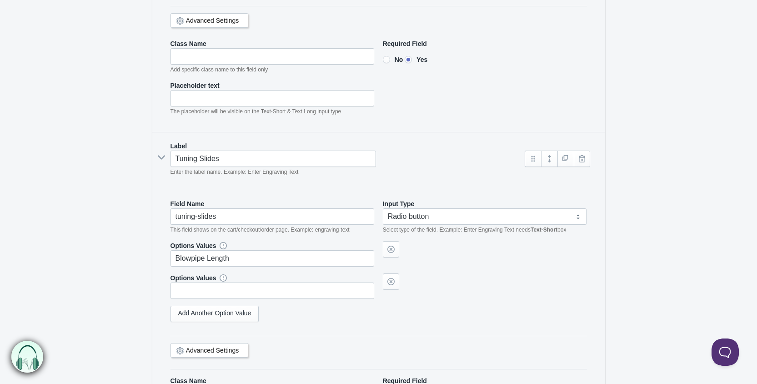
type input "Black Integral"
click at [201, 282] on input "text" at bounding box center [272, 290] width 204 height 16
type input "what length"
click at [204, 349] on link "Advanced Settings" at bounding box center [212, 349] width 53 height 7
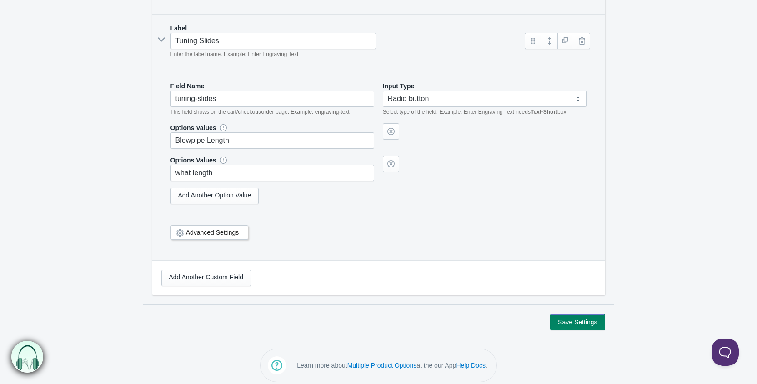
scroll to position [807, 0]
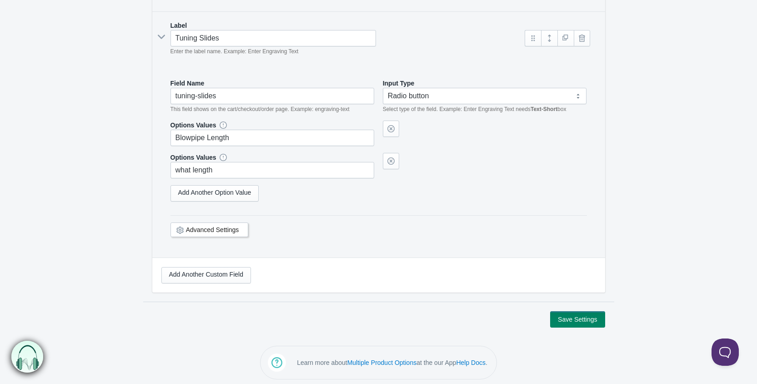
click at [214, 226] on link "Advanced Settings" at bounding box center [212, 229] width 53 height 7
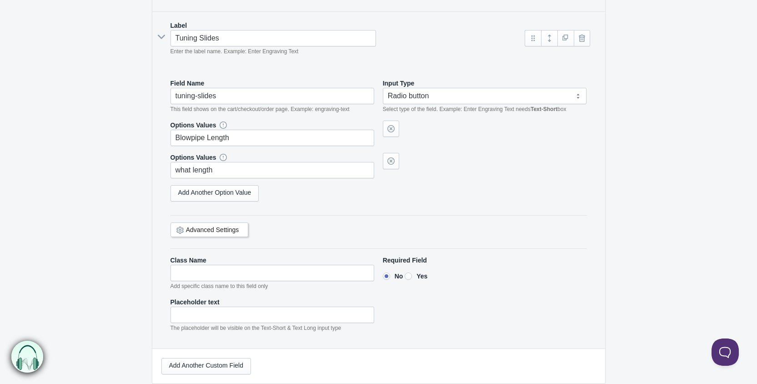
click at [412, 272] on input"] "Yes" at bounding box center [408, 275] width 7 height 7
radio input"] "true"
click at [193, 306] on input"] "text" at bounding box center [272, 314] width 204 height 16
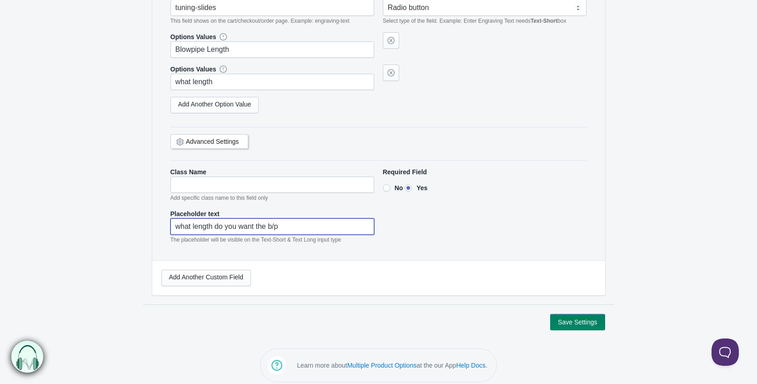
scroll to position [897, 0]
type input"] "what length do you want the b/p"
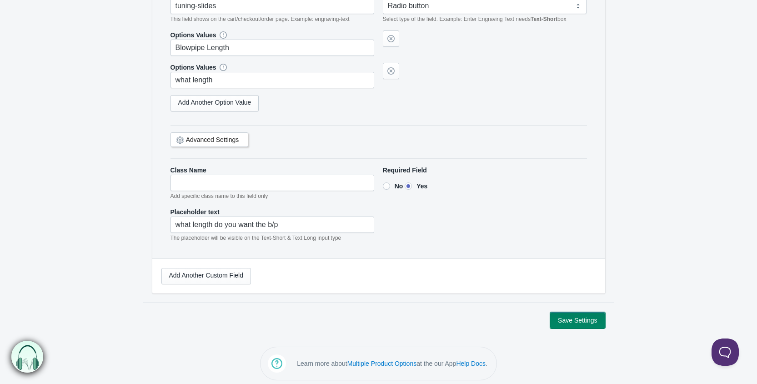
click at [591, 315] on button "Save Settings" at bounding box center [577, 320] width 55 height 16
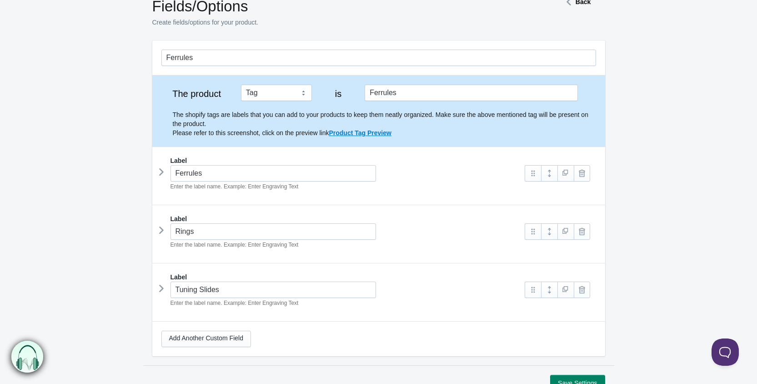
scroll to position [91, 0]
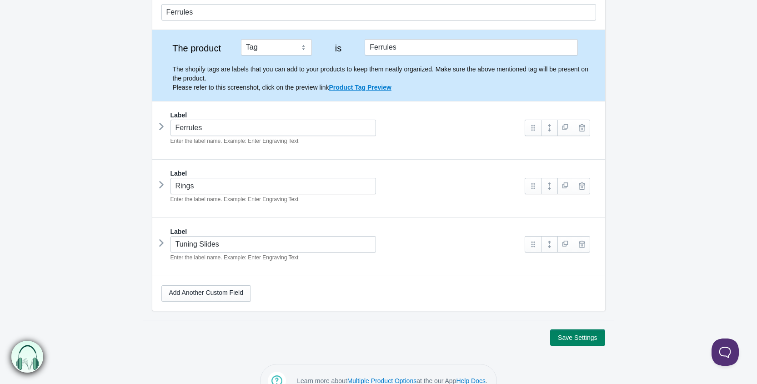
click at [161, 185] on icon at bounding box center [161, 185] width 0 height 14
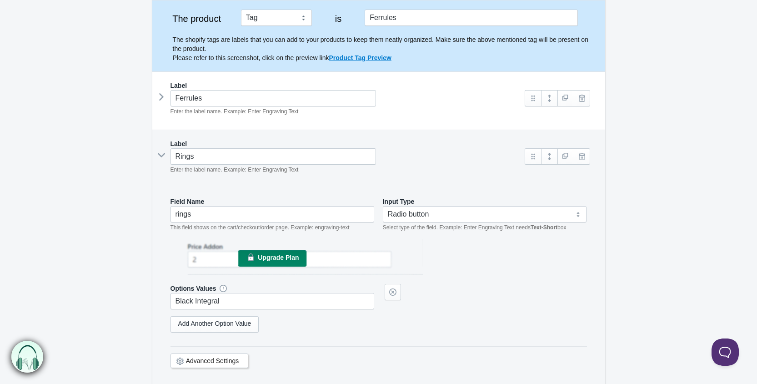
scroll to position [136, 0]
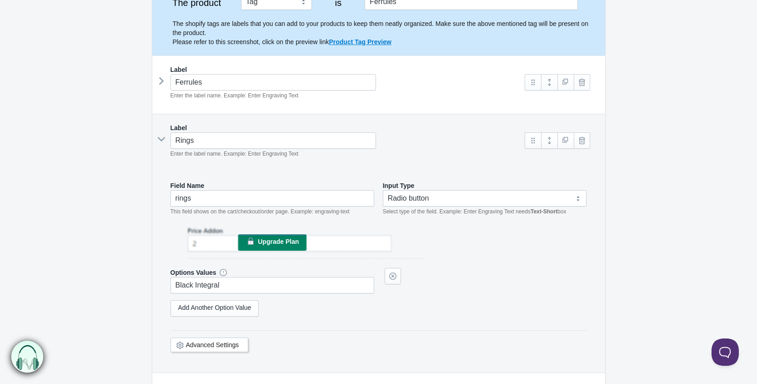
click at [290, 238] on span "Upgrade Plan" at bounding box center [278, 241] width 41 height 7
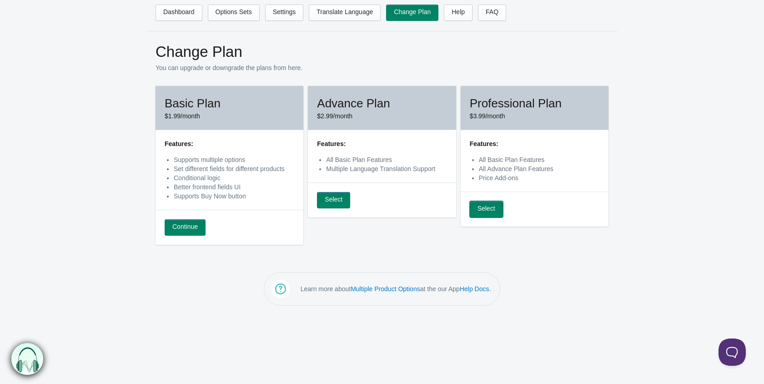
click at [492, 210] on link "Select" at bounding box center [486, 209] width 33 height 16
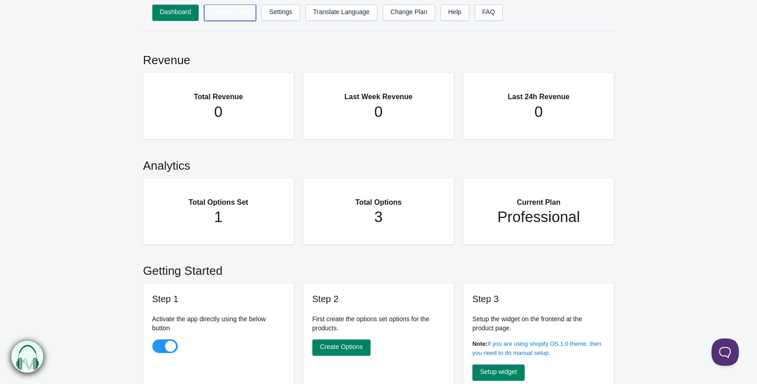
click at [235, 11] on link "Options Sets" at bounding box center [230, 13] width 52 height 16
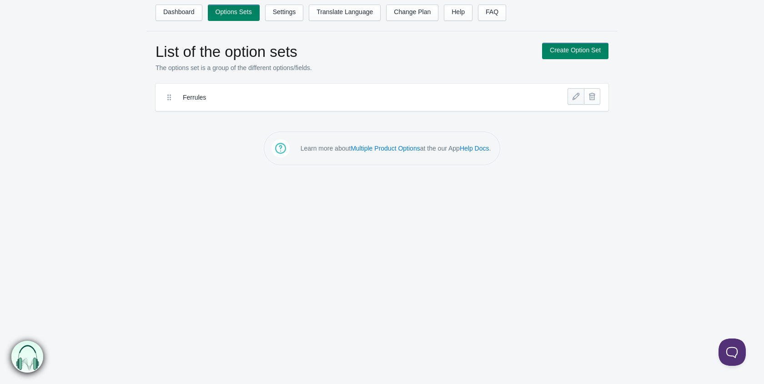
click at [574, 96] on link at bounding box center [575, 96] width 16 height 16
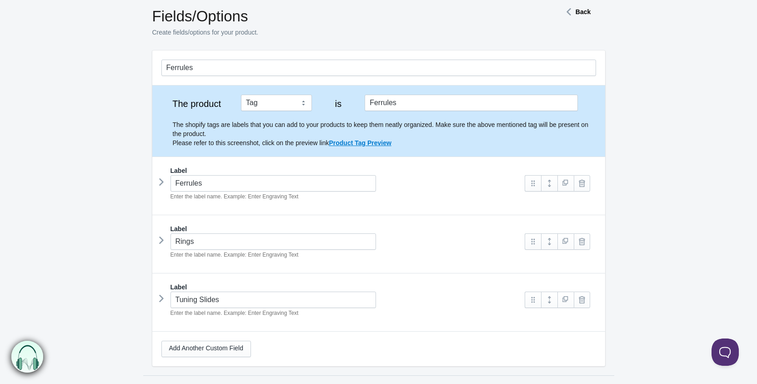
scroll to position [45, 0]
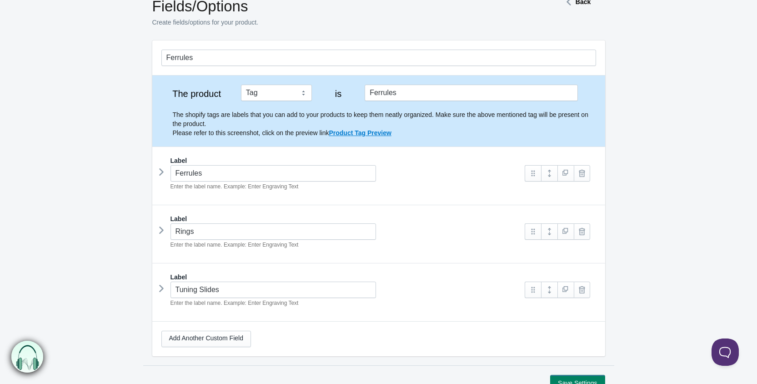
click at [161, 174] on icon at bounding box center [161, 172] width 0 height 14
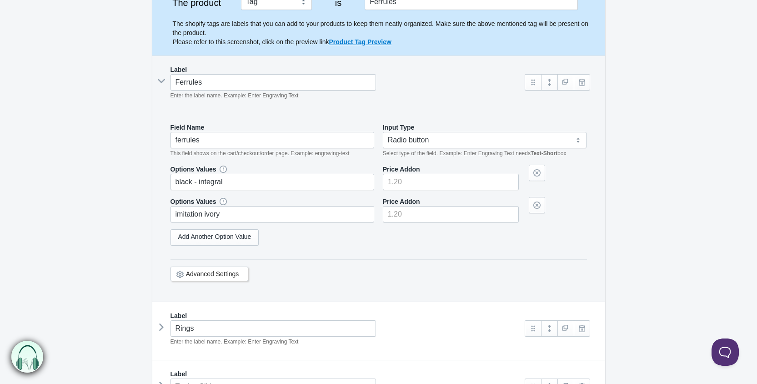
scroll to position [182, 0]
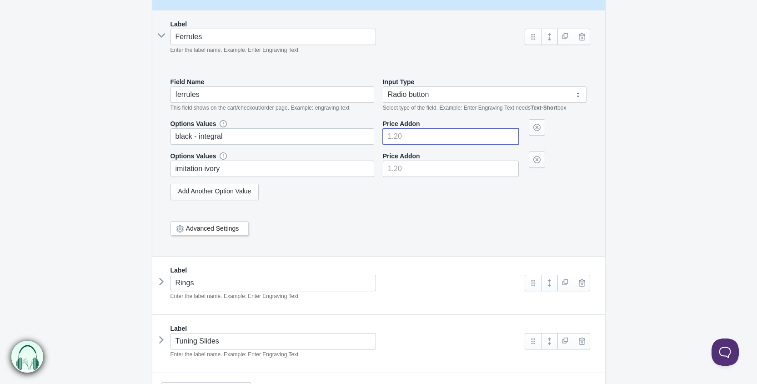
click at [408, 134] on input"] "number" at bounding box center [451, 136] width 136 height 16
type input"] "0"
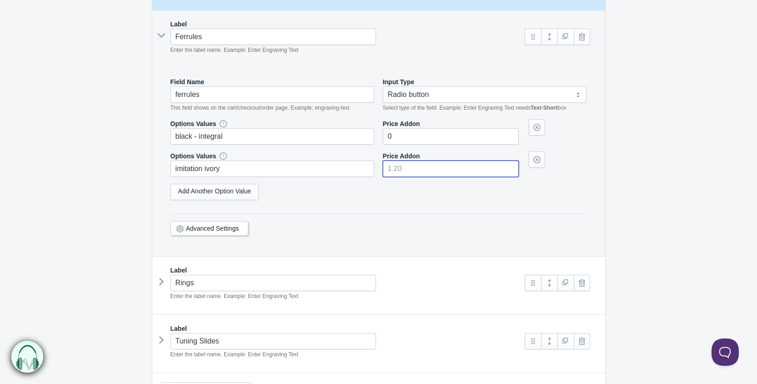
click at [405, 165] on input"] "number" at bounding box center [451, 168] width 136 height 16
click at [406, 202] on div "Options Values black - integral Price Addon 0" at bounding box center [378, 163] width 416 height 88
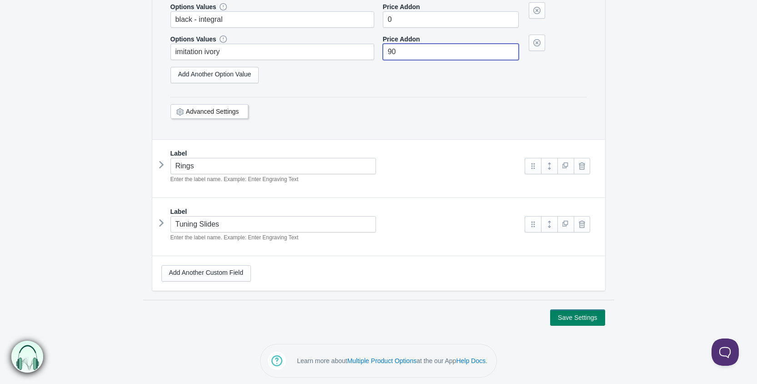
scroll to position [300, 0]
type input"] "90"
click at [574, 314] on button "Save Settings" at bounding box center [577, 316] width 55 height 16
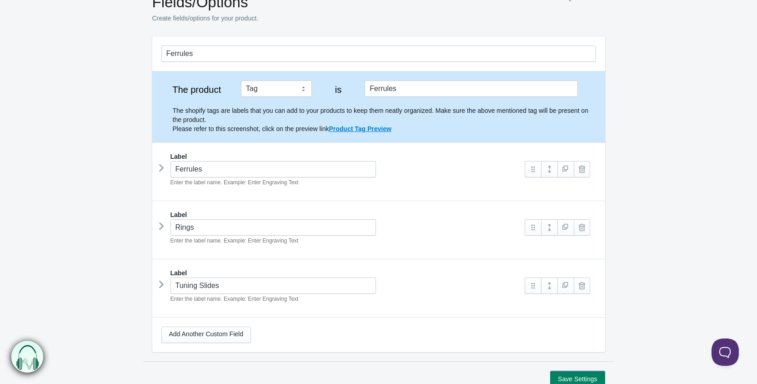
scroll to position [112, 0]
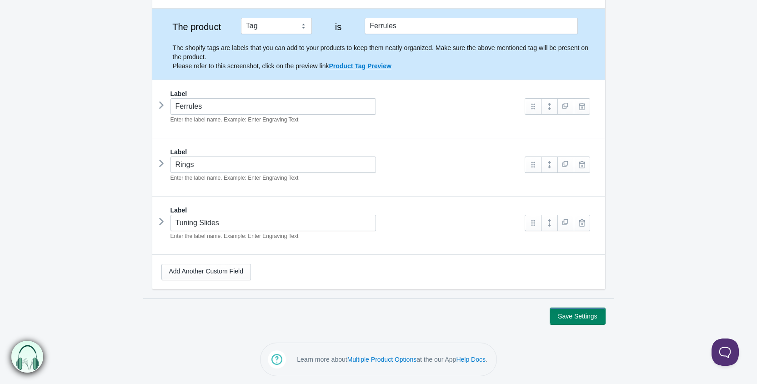
click at [586, 315] on button "Save Settings" at bounding box center [577, 316] width 55 height 16
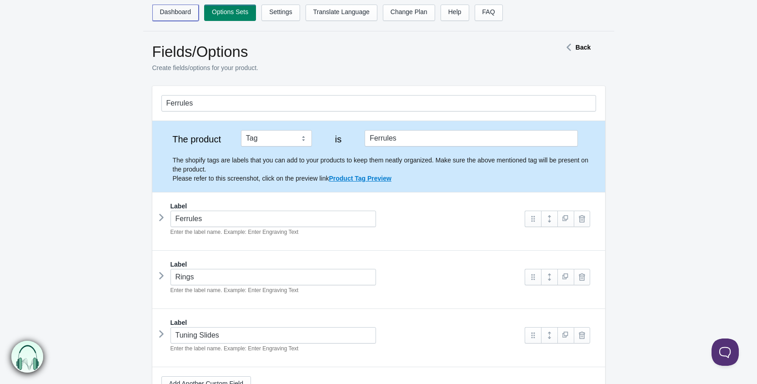
click at [175, 8] on link "Dashboard" at bounding box center [175, 13] width 47 height 16
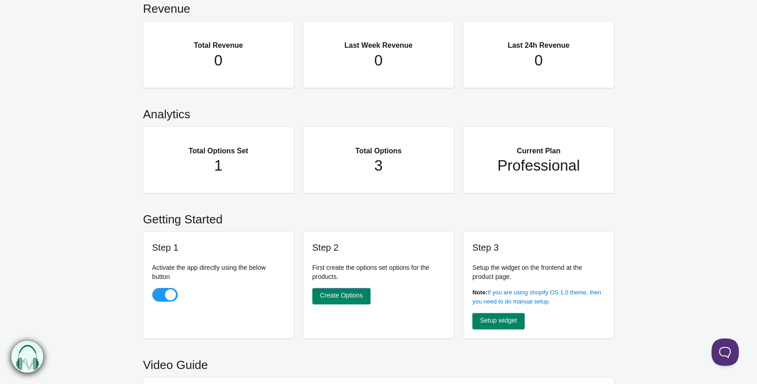
scroll to position [91, 0]
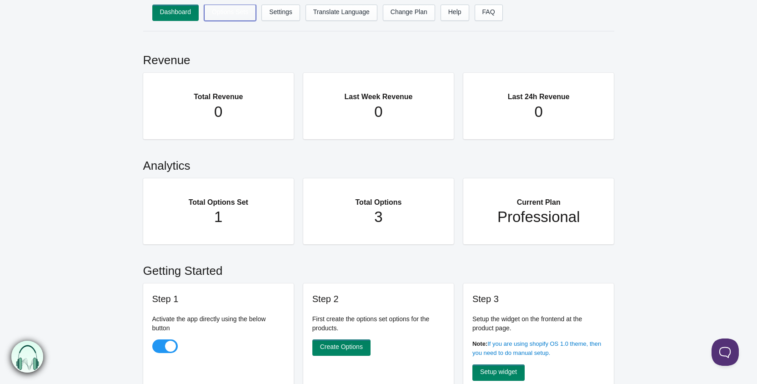
click at [238, 11] on link "Options Sets" at bounding box center [230, 13] width 52 height 16
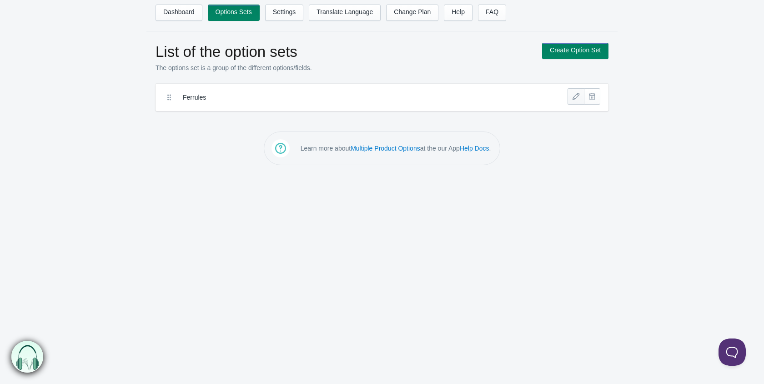
click at [574, 95] on link at bounding box center [575, 96] width 16 height 16
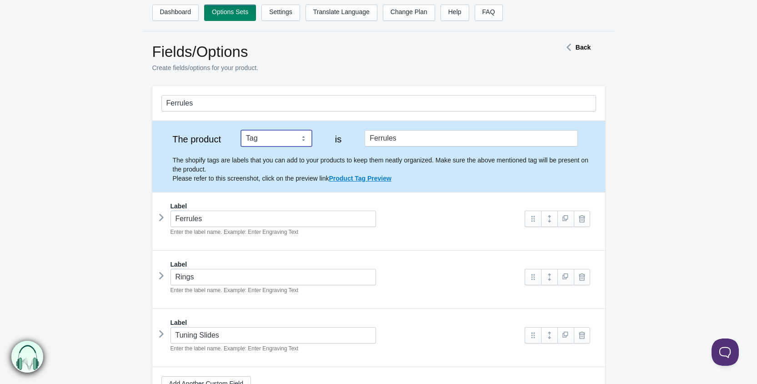
click at [303, 140] on select "Tag Vendor Type URL Handle All Products" at bounding box center [276, 138] width 71 height 16
click at [241, 130] on select "Tag Vendor Type URL Handle All Products" at bounding box center [276, 138] width 71 height 16
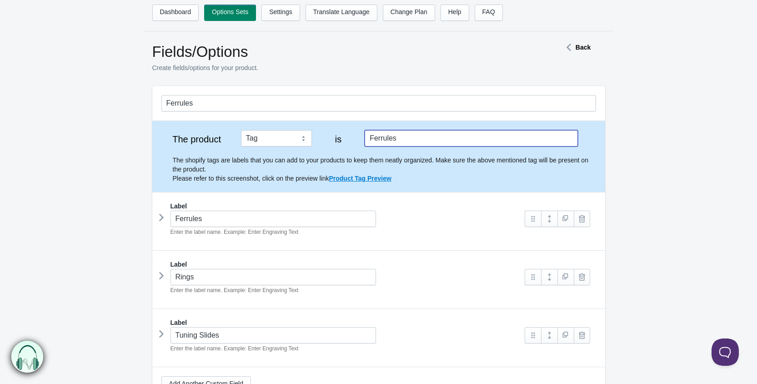
drag, startPoint x: 399, startPoint y: 140, endPoint x: 370, endPoint y: 140, distance: 28.6
click at [370, 140] on input "Ferrules" at bounding box center [471, 138] width 213 height 16
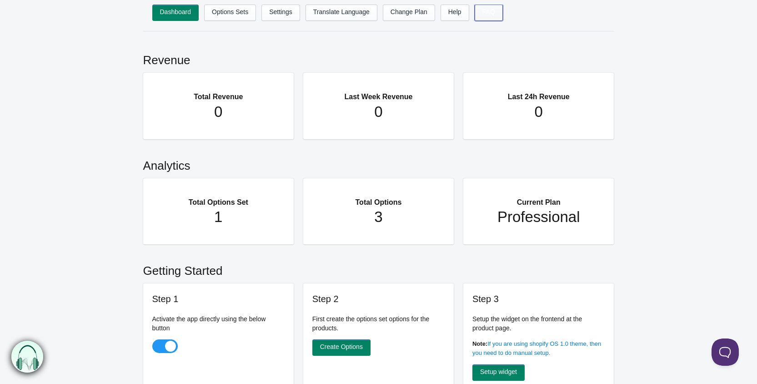
click at [483, 12] on link "FAQ" at bounding box center [489, 13] width 28 height 16
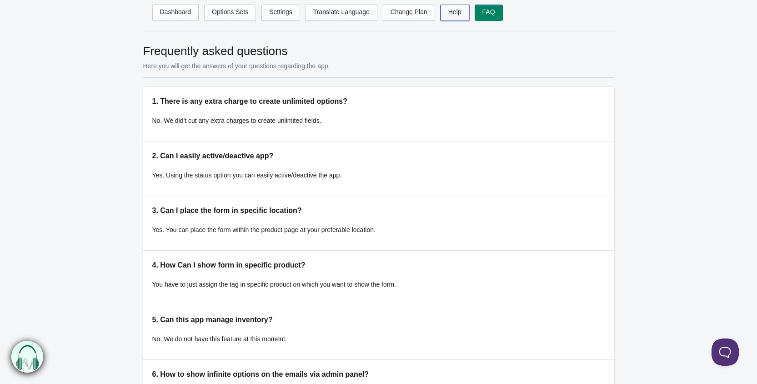
click at [453, 13] on link "Help" at bounding box center [454, 13] width 29 height 16
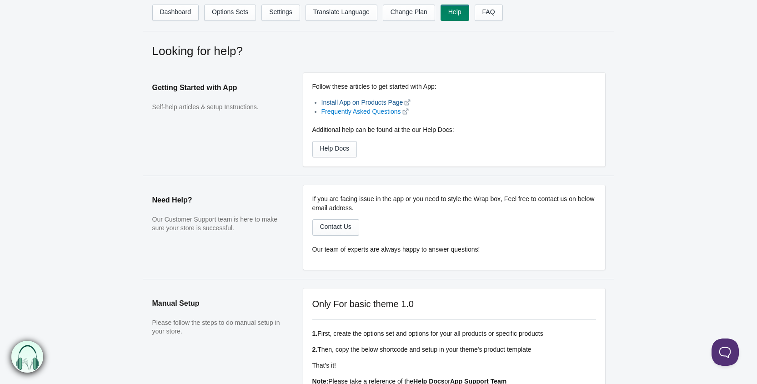
click at [328, 100] on link "Install App on Products Page" at bounding box center [362, 102] width 82 height 7
